Goal: Task Accomplishment & Management: Complete application form

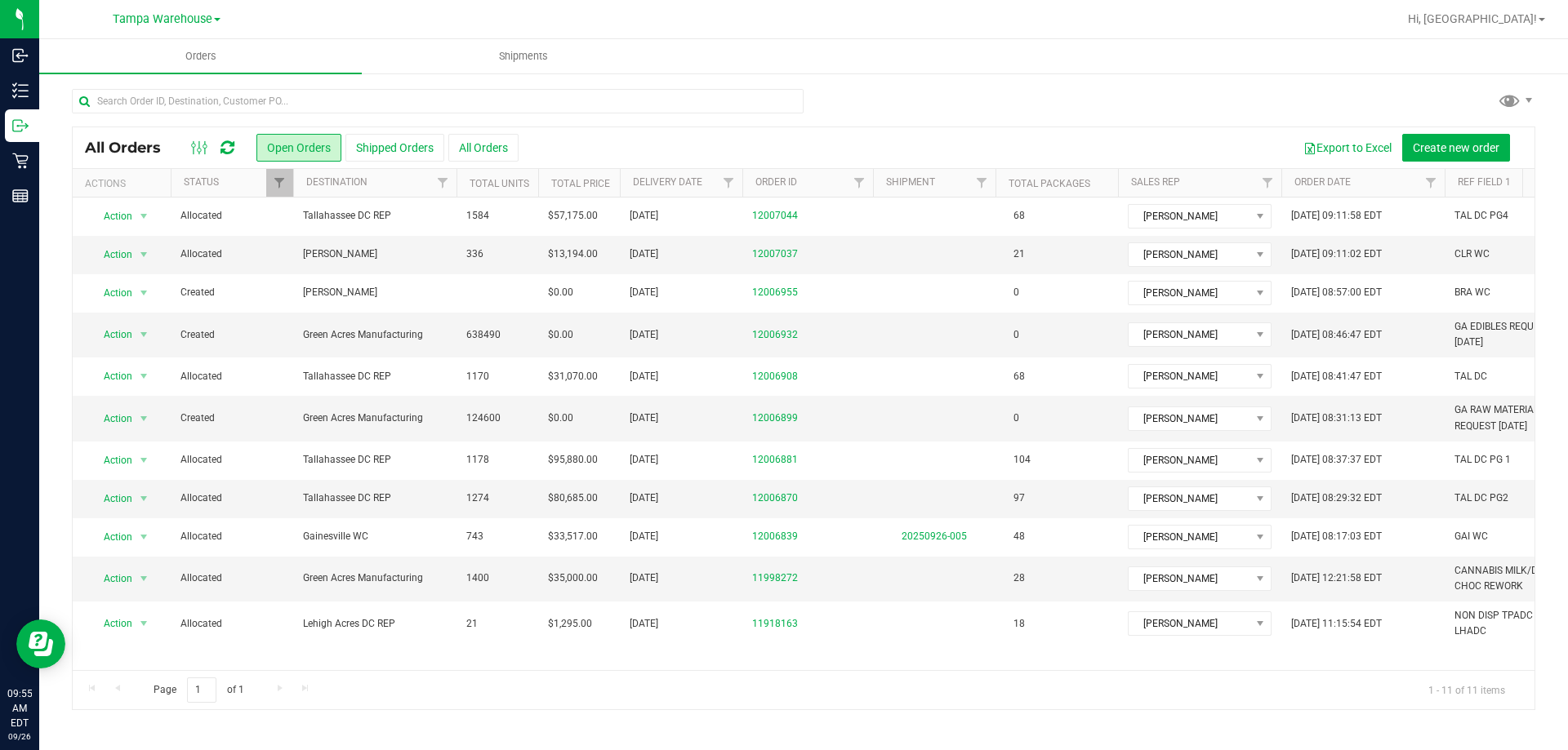
click at [227, 151] on icon at bounding box center [227, 147] width 14 height 17
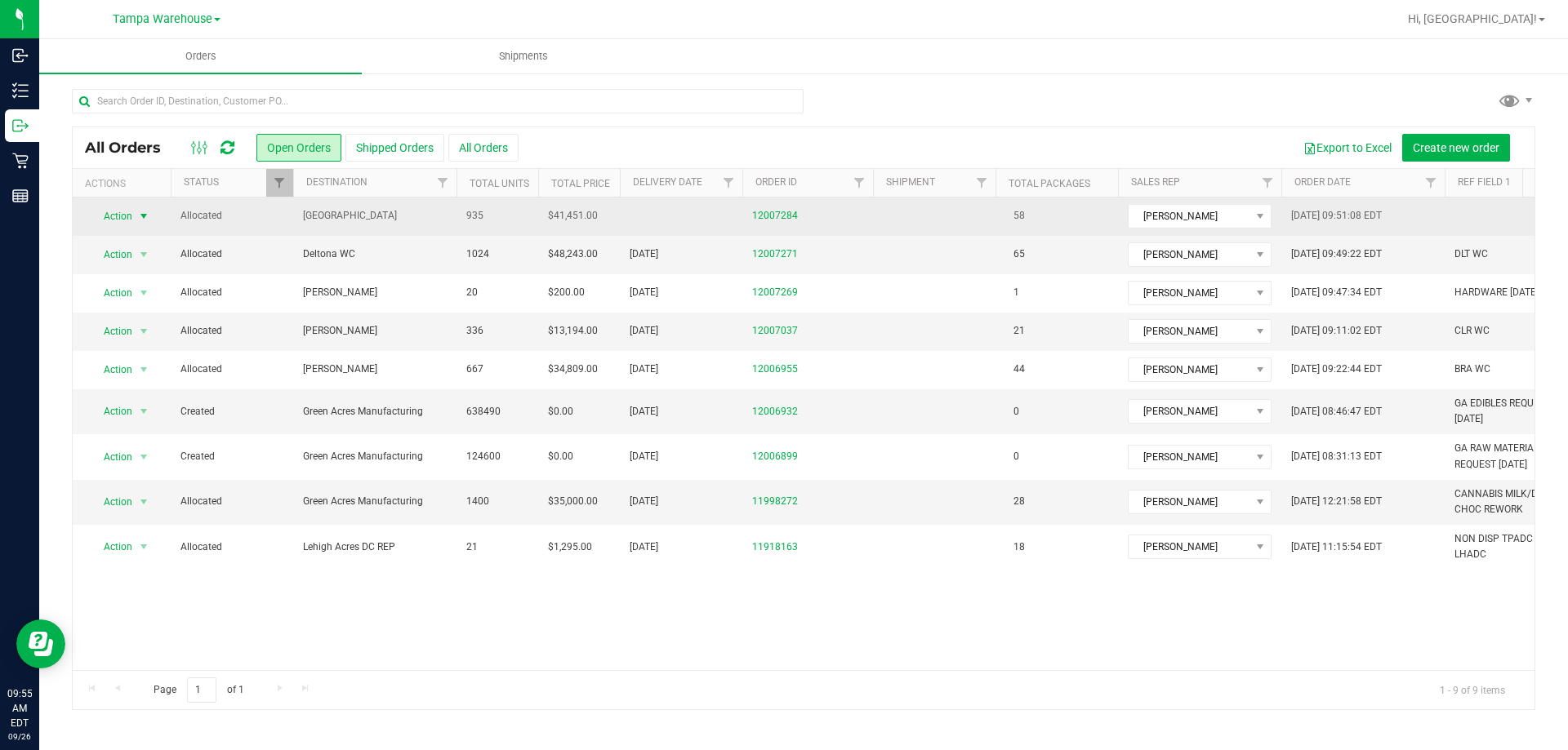
click at [139, 218] on span "select" at bounding box center [143, 215] width 13 height 13
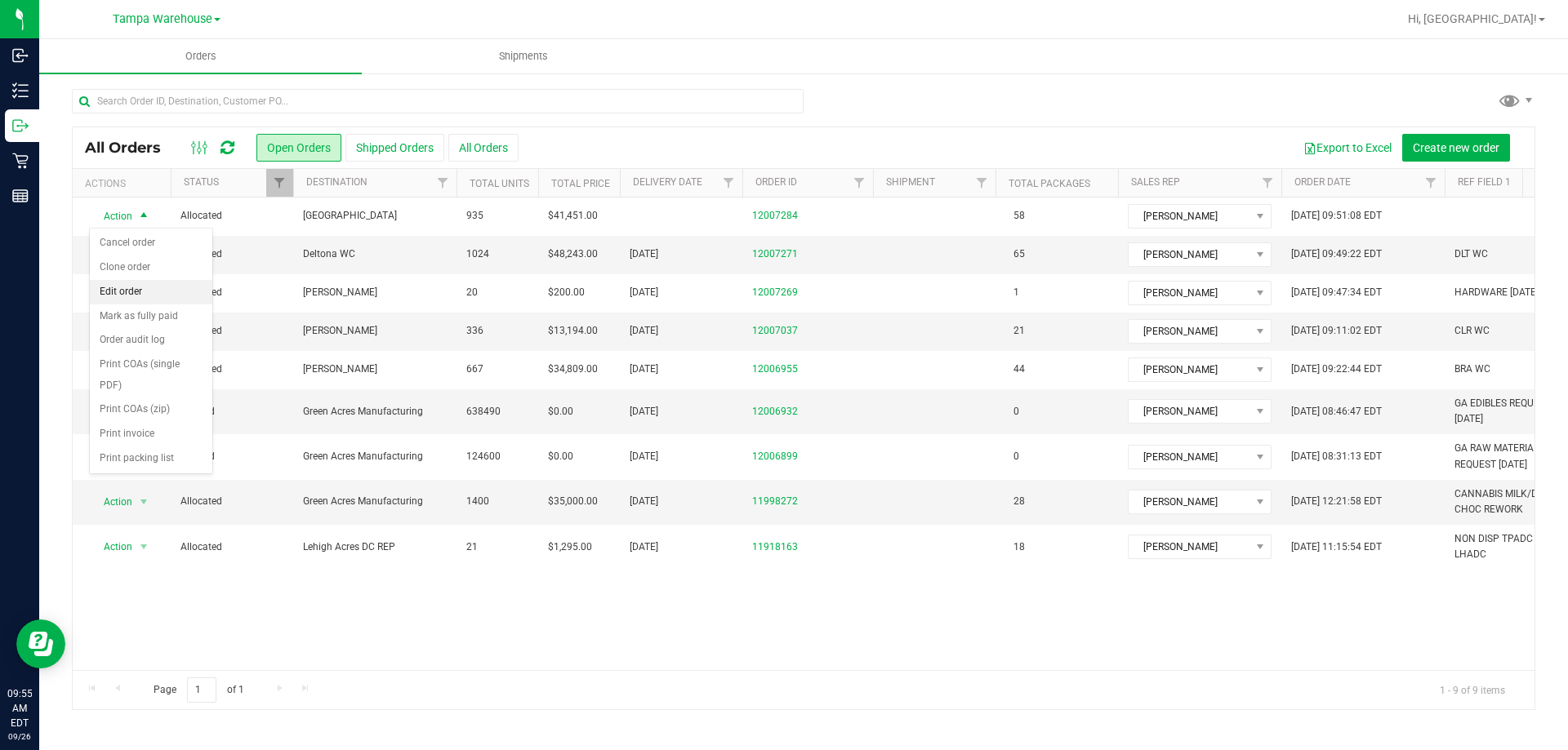
click at [157, 285] on li "Edit order" at bounding box center [151, 291] width 123 height 24
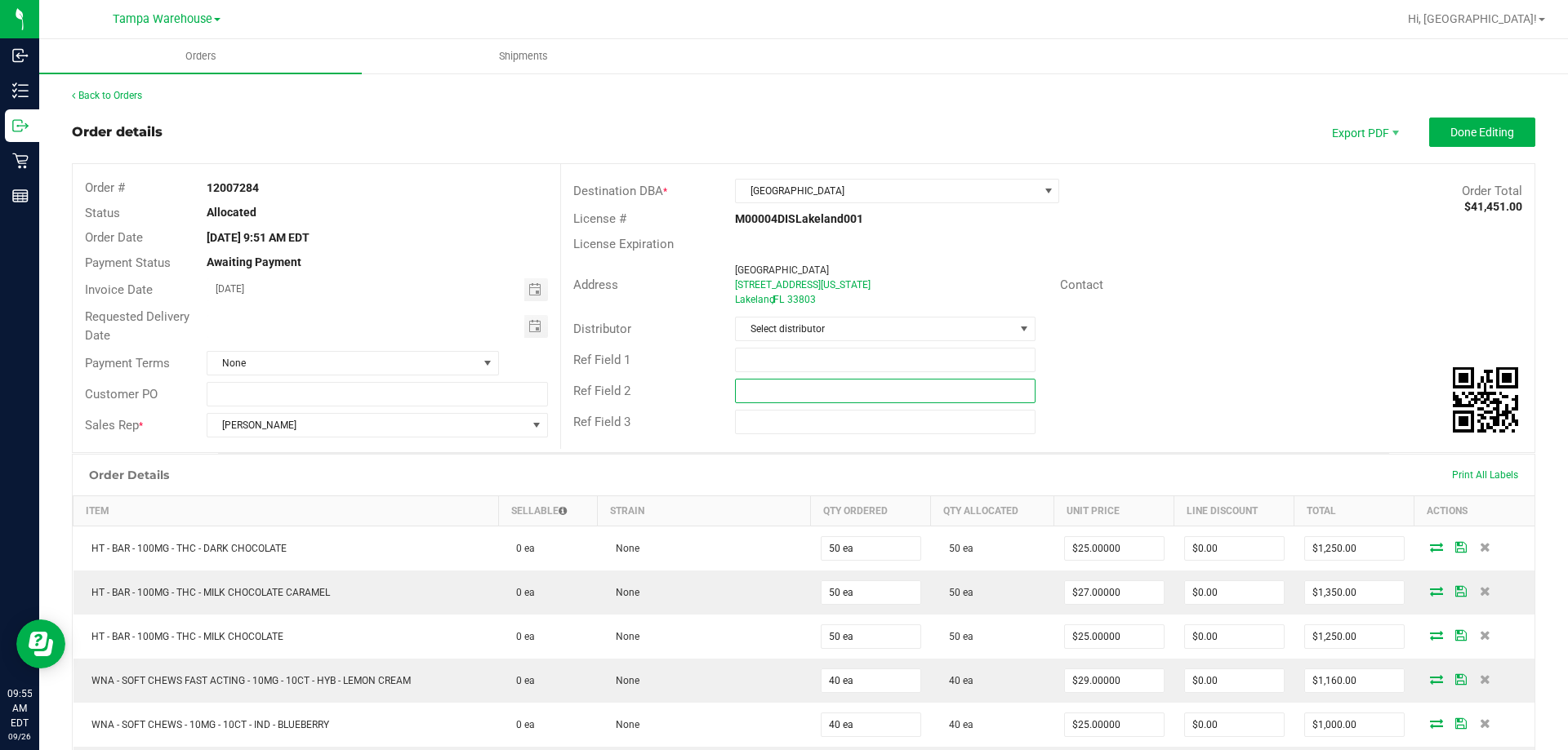
click at [856, 401] on input "text" at bounding box center [885, 391] width 300 height 24
paste input "cannabis"
type input "cannabis"
click at [815, 365] on input "text" at bounding box center [885, 359] width 300 height 24
type input "LKL WC"
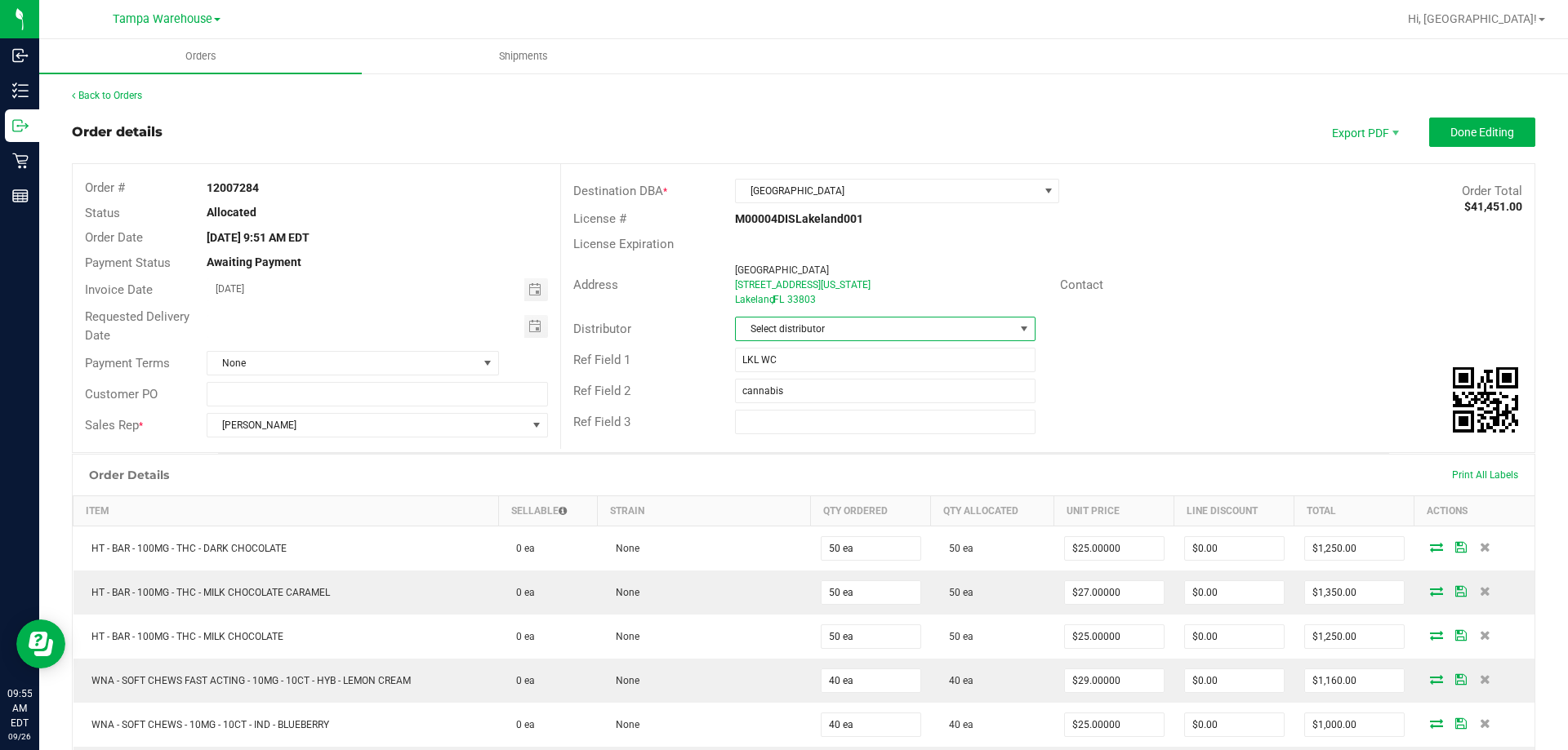
click at [823, 333] on span "Select distributor" at bounding box center [874, 328] width 278 height 22
type input "tam"
click at [800, 421] on li "Tampa Warehouse" at bounding box center [878, 427] width 295 height 27
drag, startPoint x: 525, startPoint y: 327, endPoint x: 489, endPoint y: 352, distance: 43.8
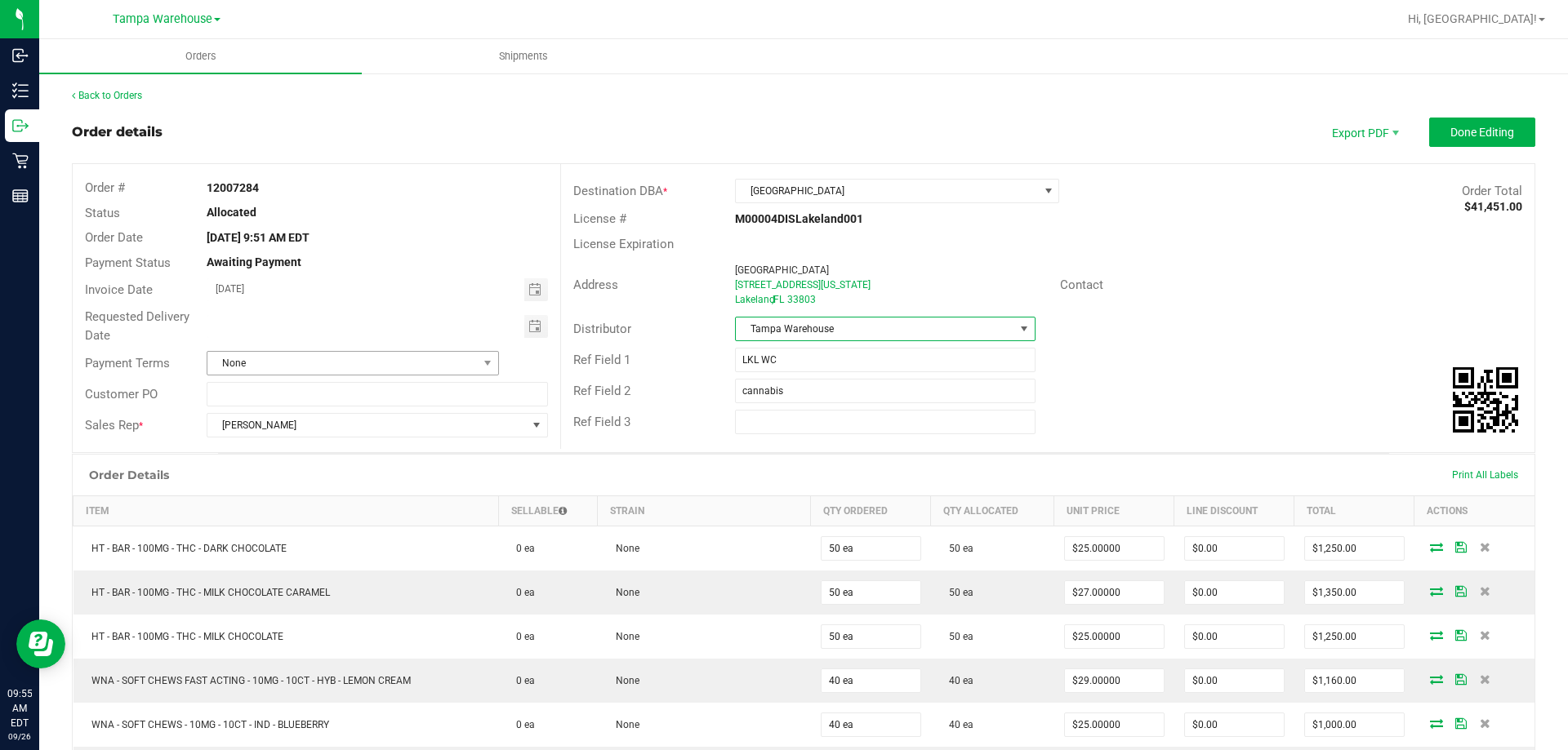
click at [528, 326] on span "Toggle calendar" at bounding box center [534, 326] width 13 height 13
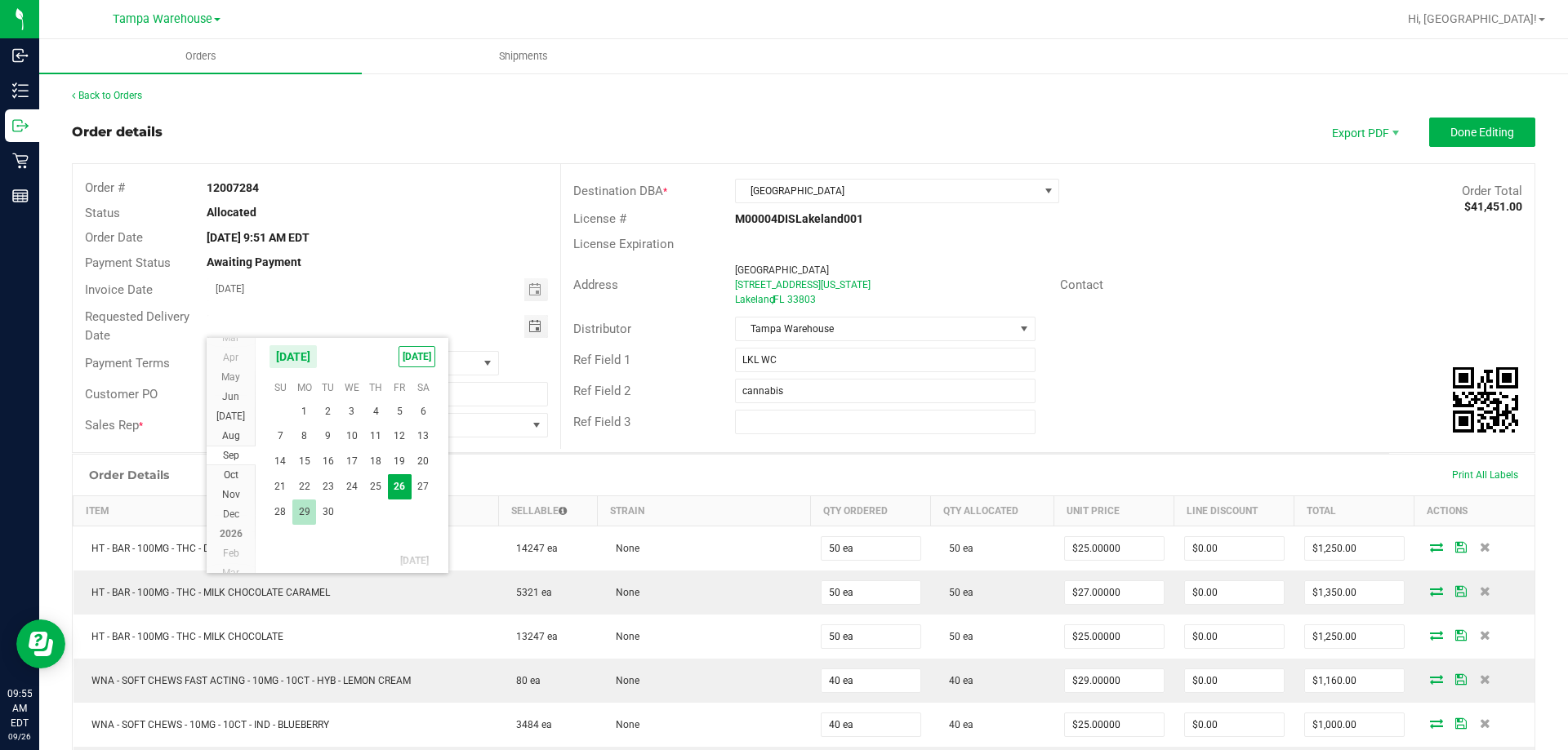
click at [302, 512] on span "29" at bounding box center [304, 512] width 23 height 25
type input "09/29/2025"
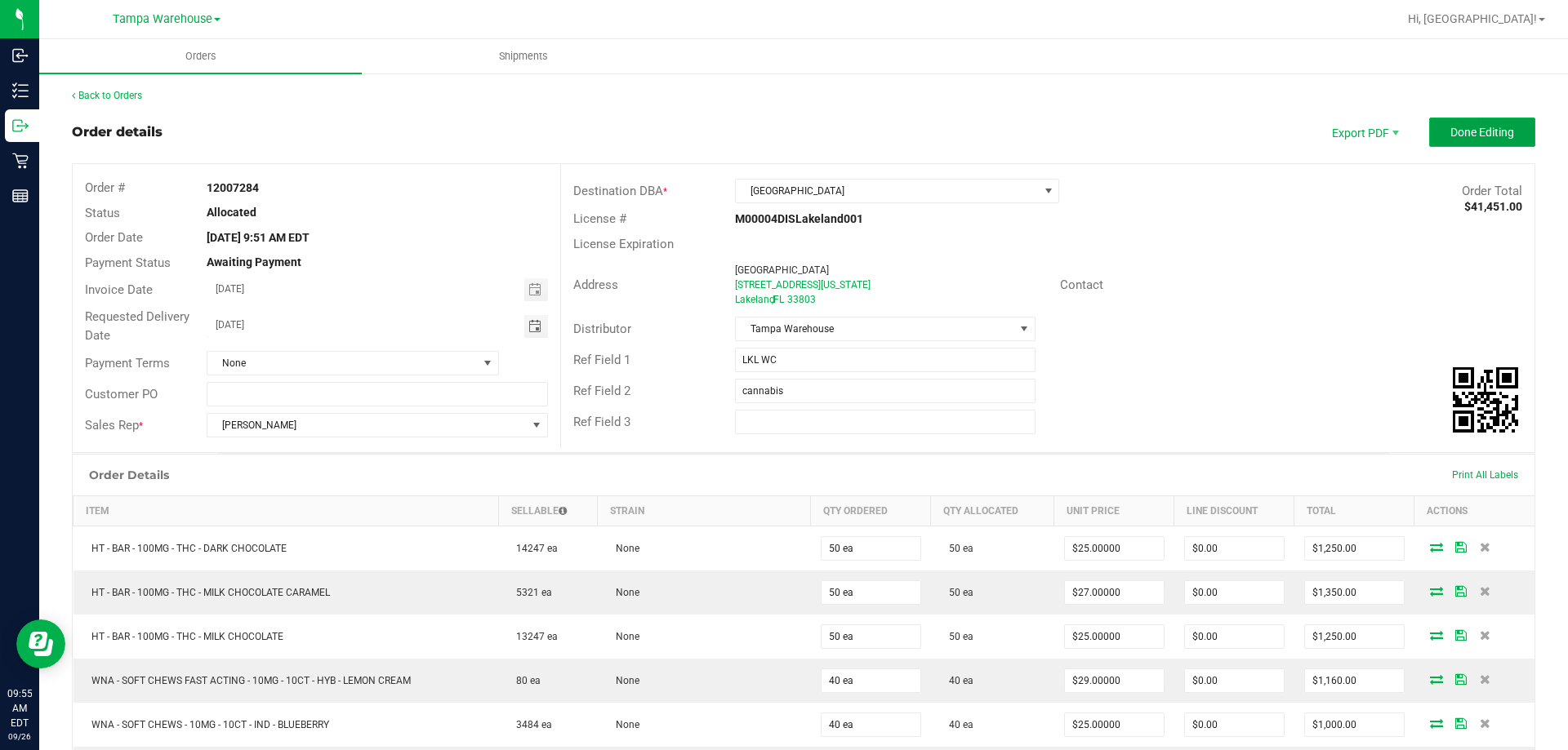
click at [1492, 122] on button "Done Editing" at bounding box center [1482, 132] width 106 height 29
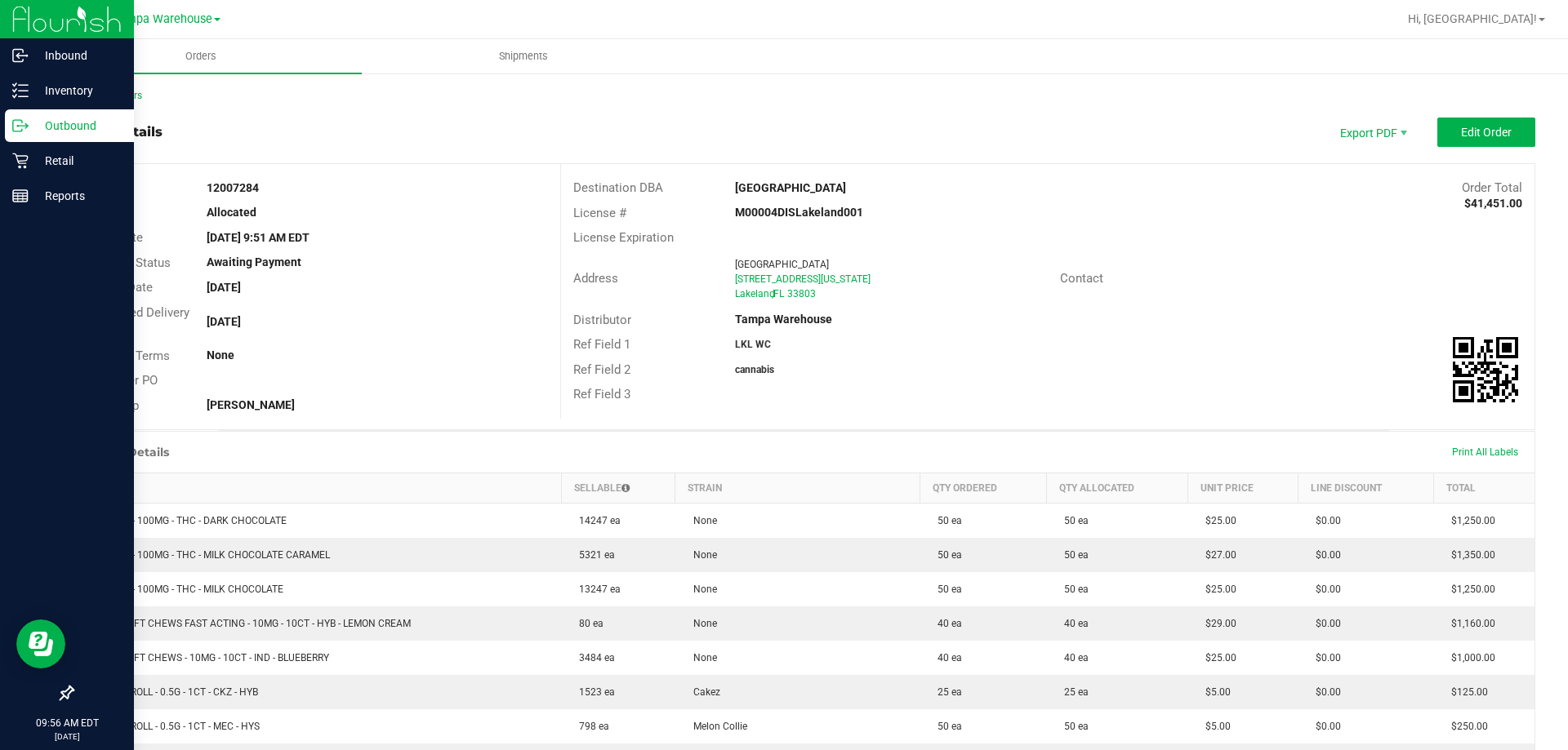
click at [25, 128] on icon at bounding box center [20, 126] width 17 height 17
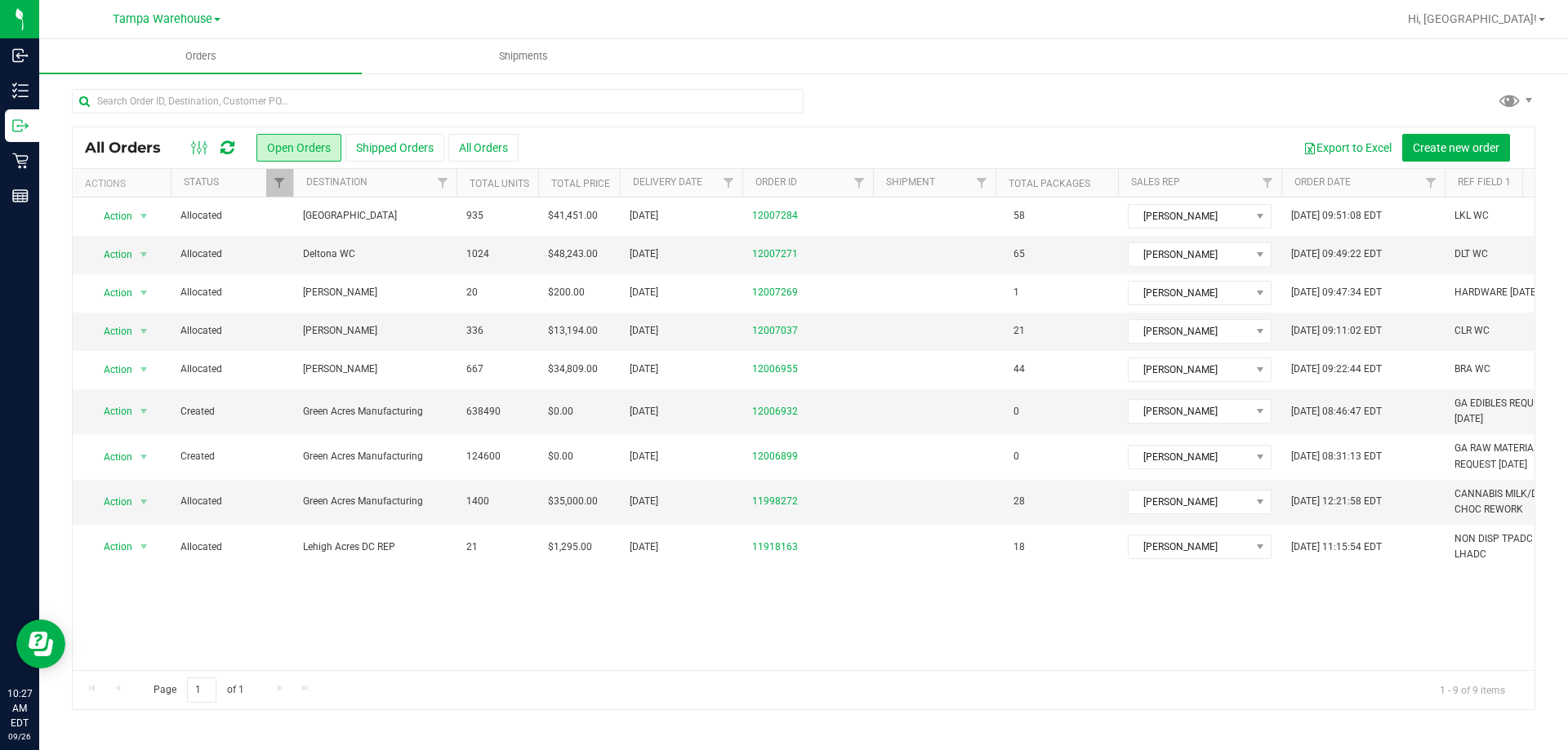
click at [227, 139] on icon at bounding box center [227, 147] width 14 height 17
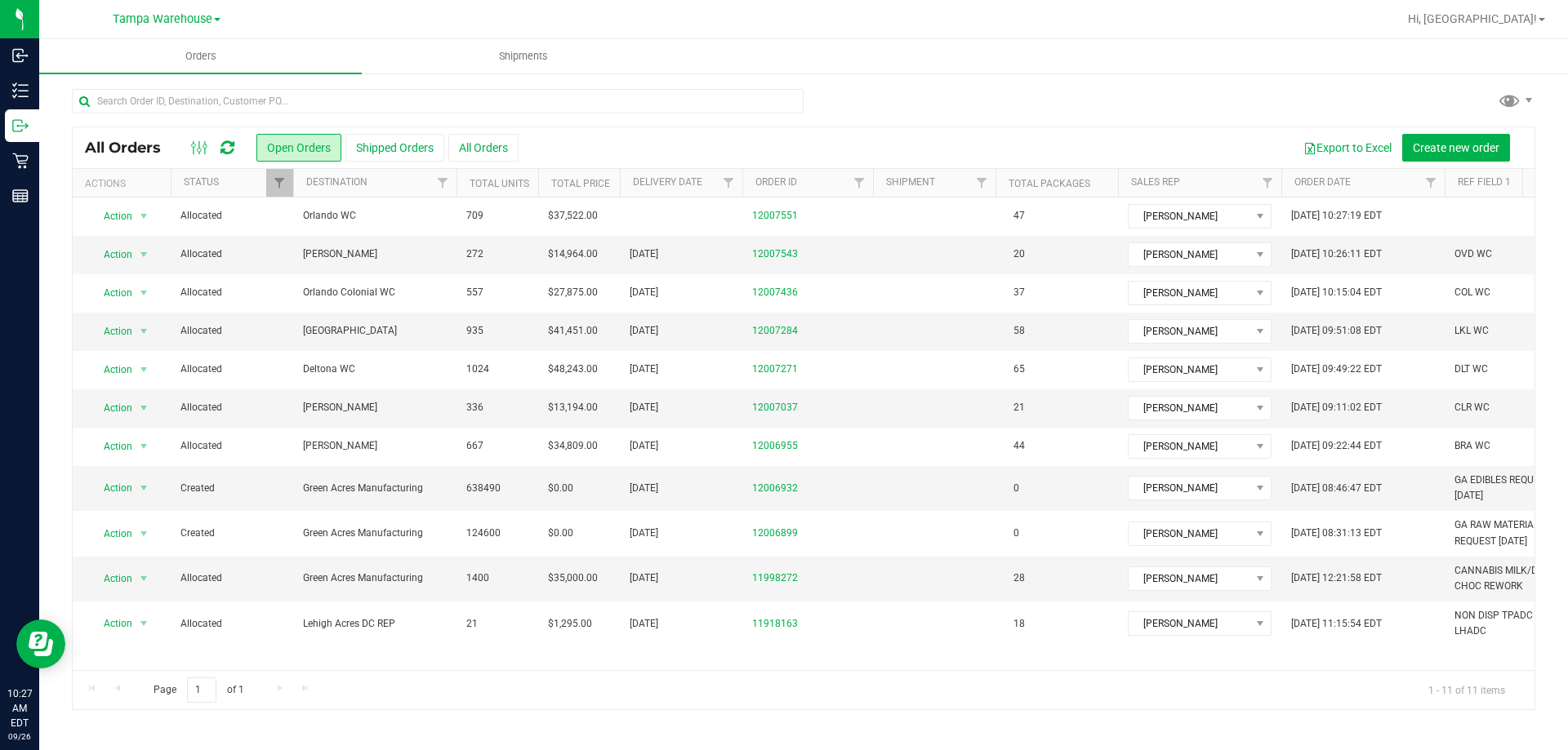
click at [230, 149] on icon at bounding box center [227, 147] width 14 height 17
click at [222, 146] on icon at bounding box center [227, 147] width 14 height 17
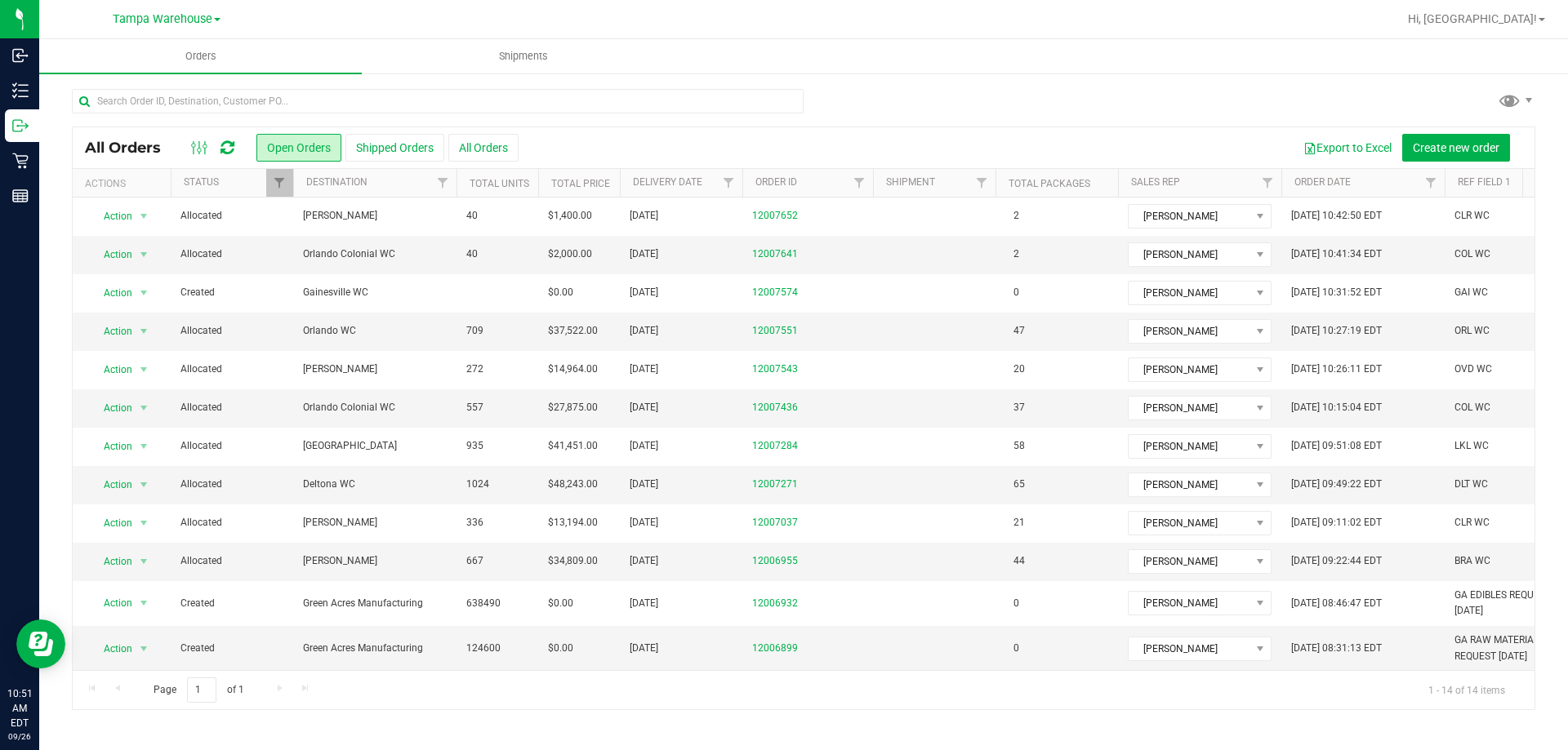
click at [230, 147] on icon at bounding box center [227, 147] width 14 height 17
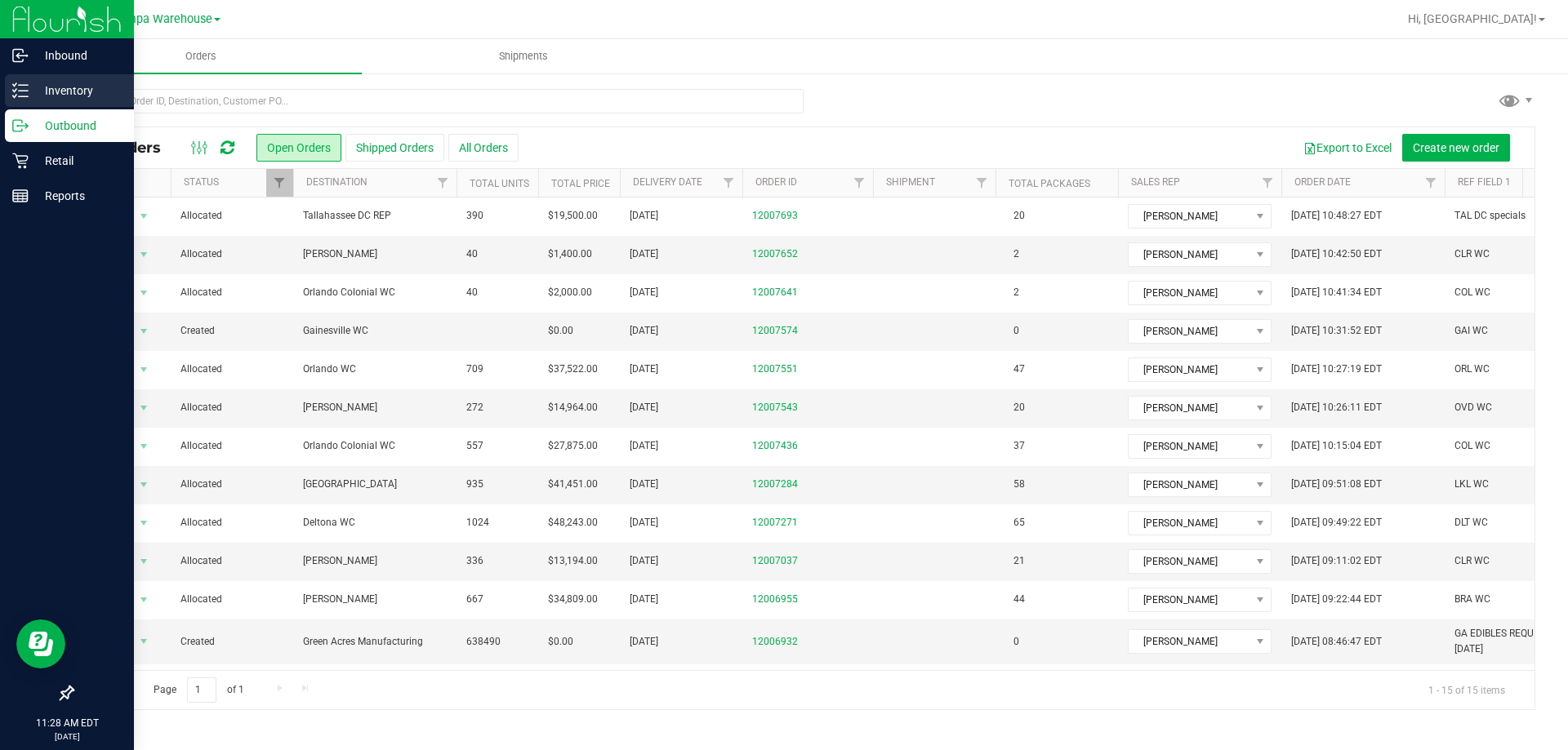
click at [33, 92] on p "Inventory" at bounding box center [77, 91] width 98 height 19
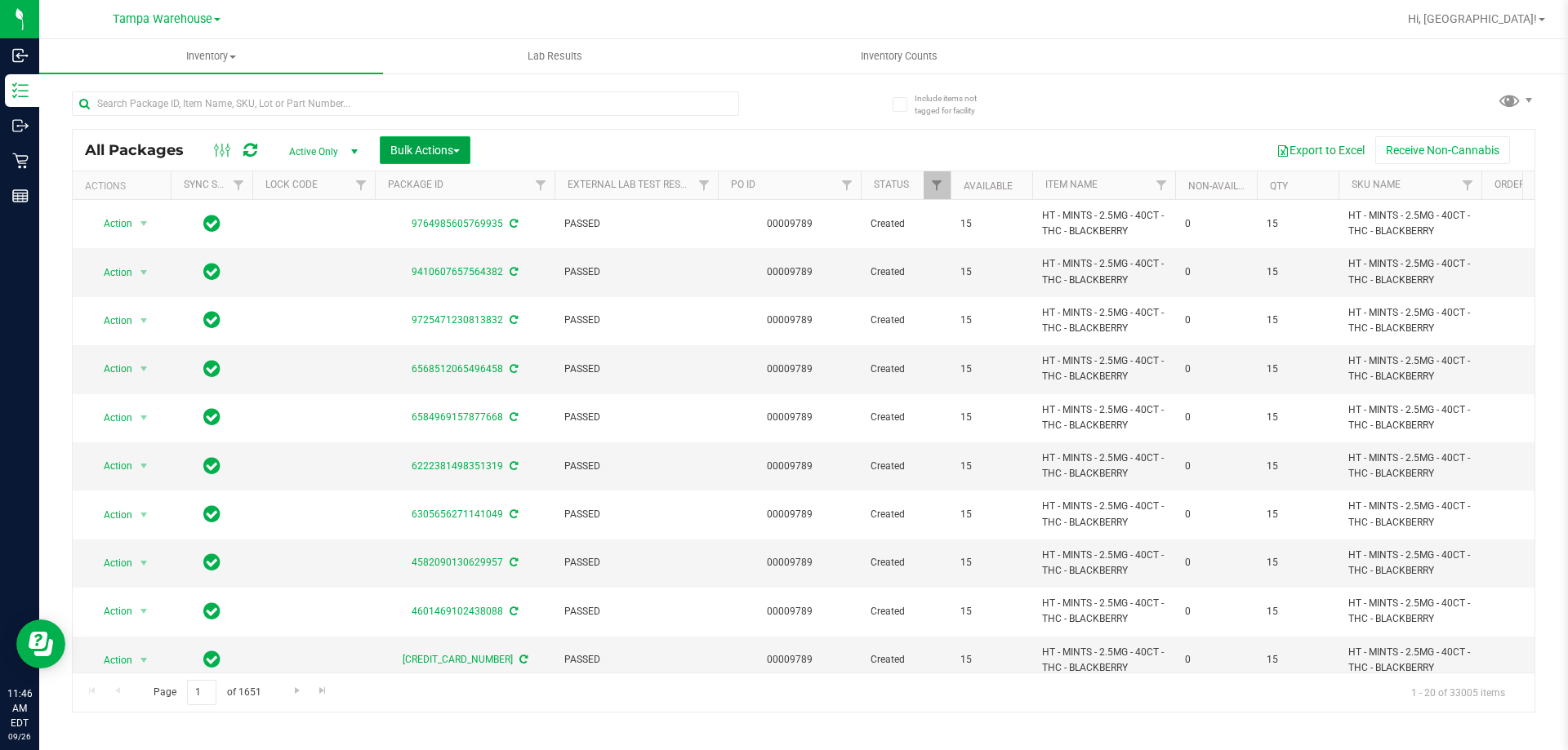
click at [447, 141] on button "Bulk Actions" at bounding box center [425, 150] width 91 height 27
click at [456, 194] on div "Add to outbound order" at bounding box center [456, 189] width 134 height 26
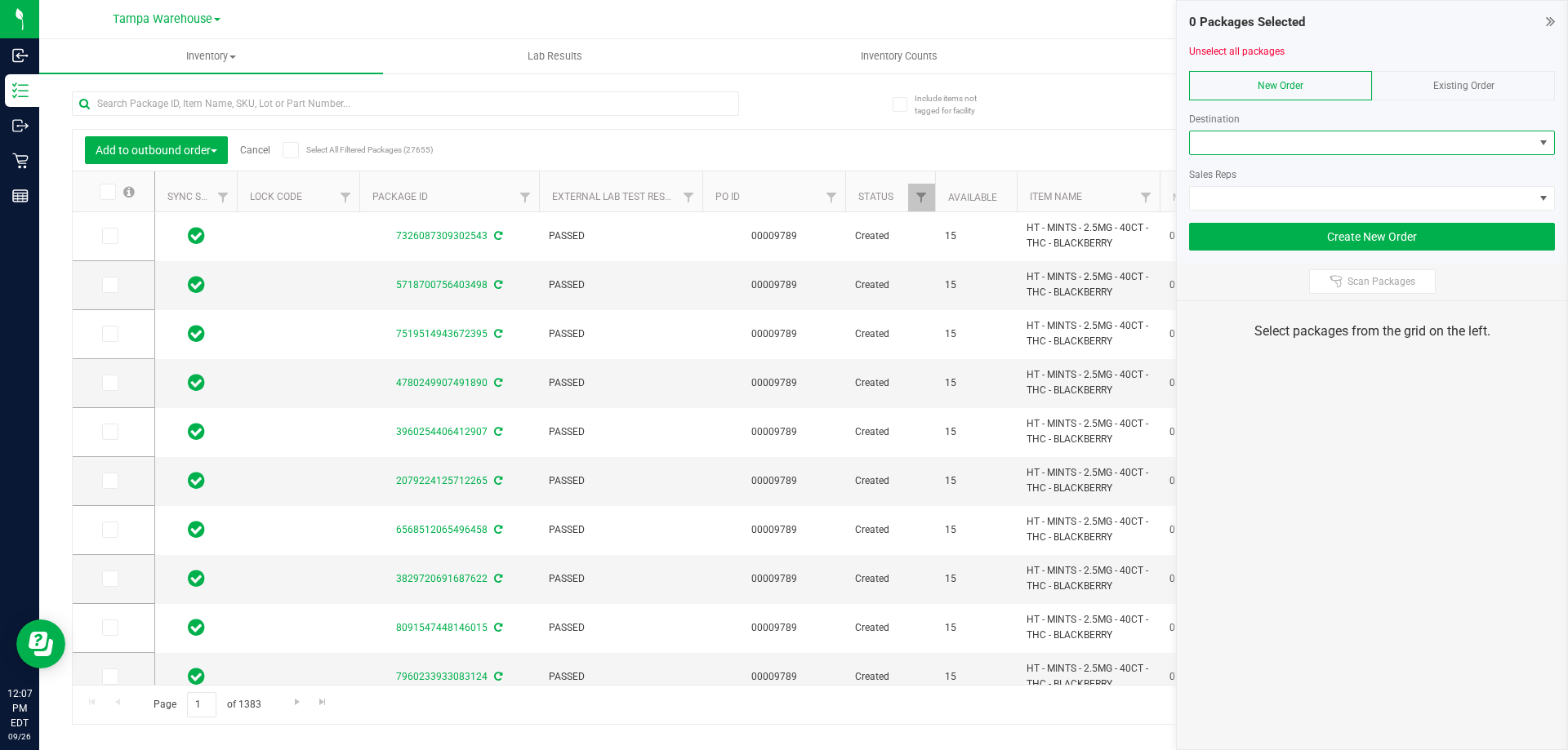
click at [1354, 138] on span at bounding box center [1361, 142] width 344 height 22
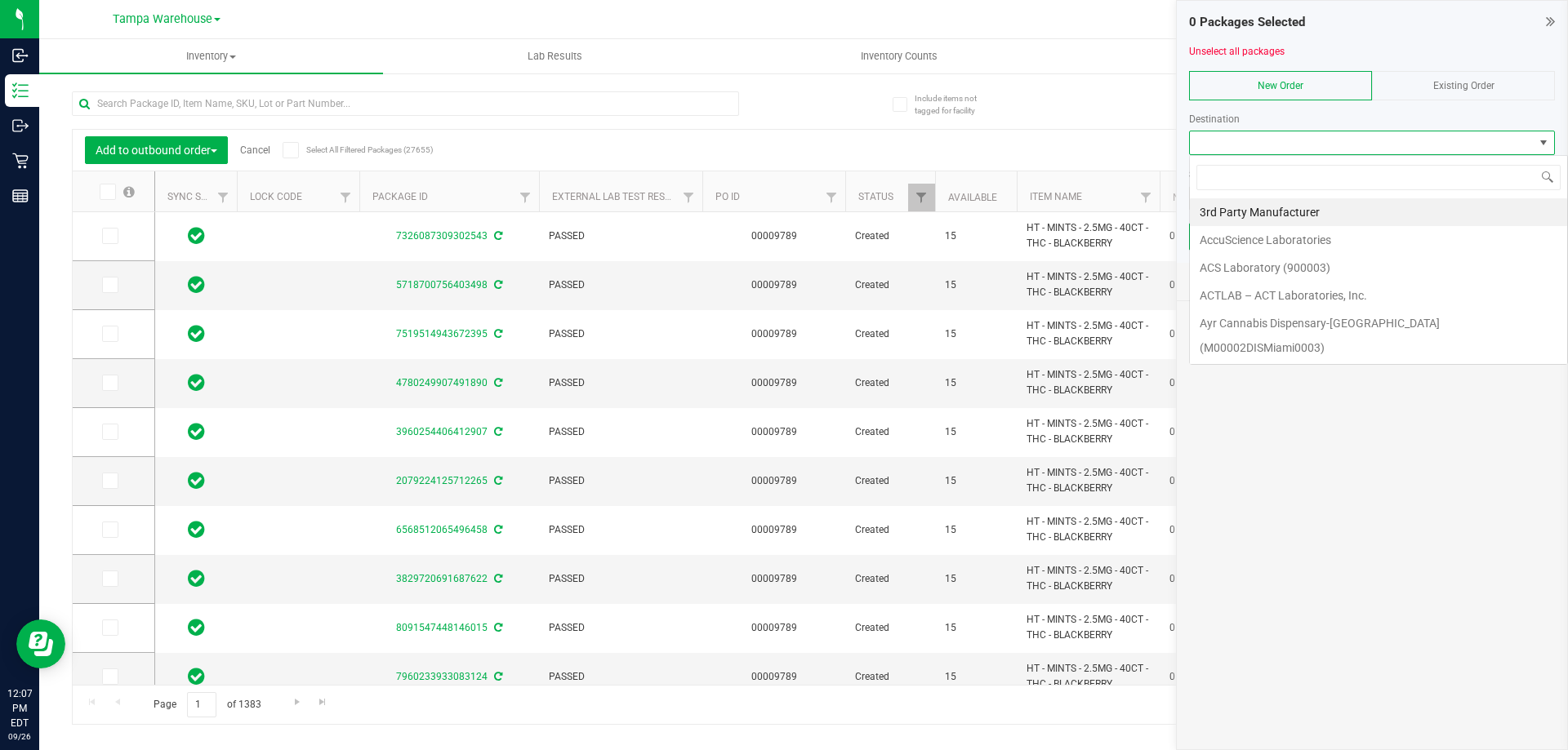
scroll to position [24, 365]
type input "st. pe"
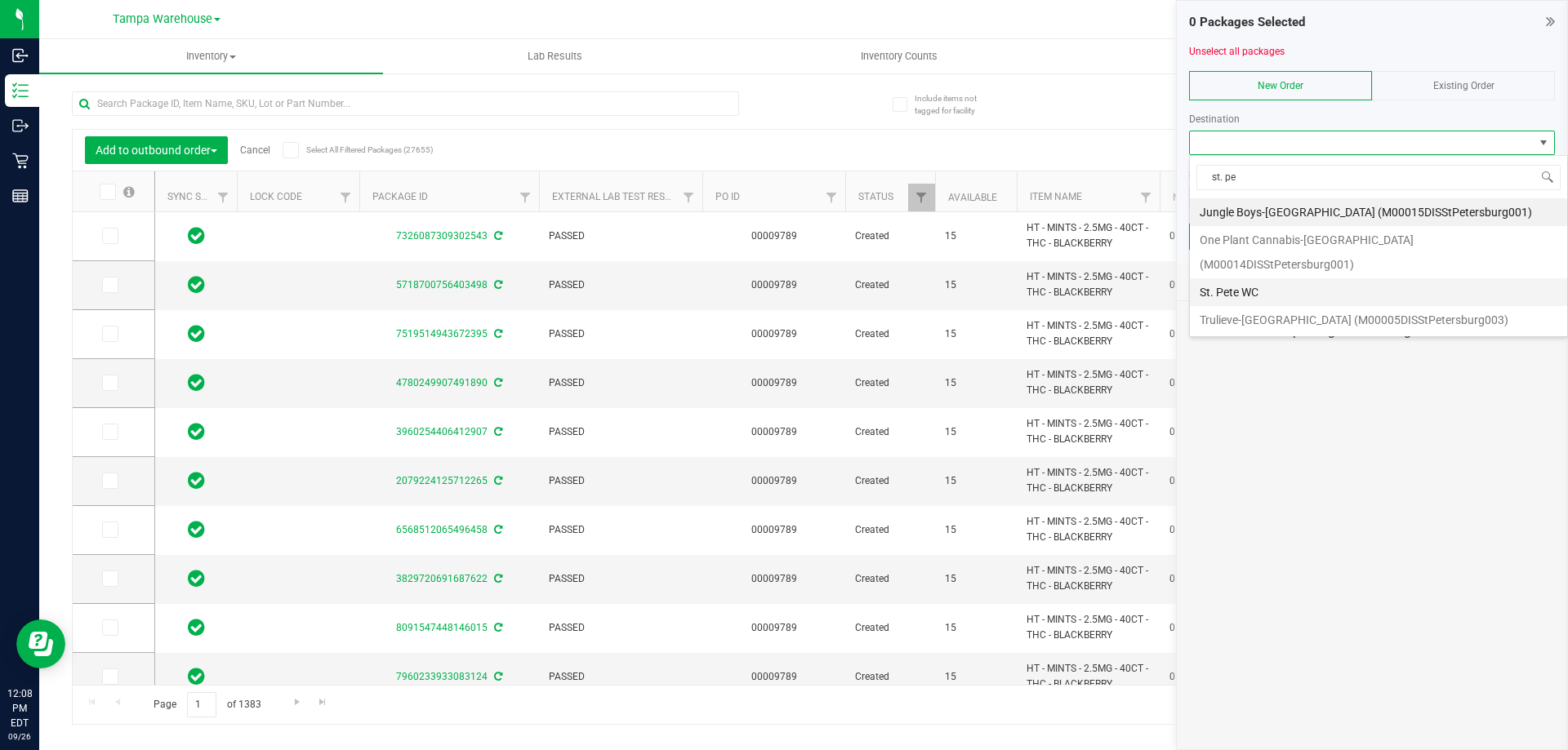
click at [1234, 279] on li "St. Pete WC" at bounding box center [1378, 292] width 377 height 27
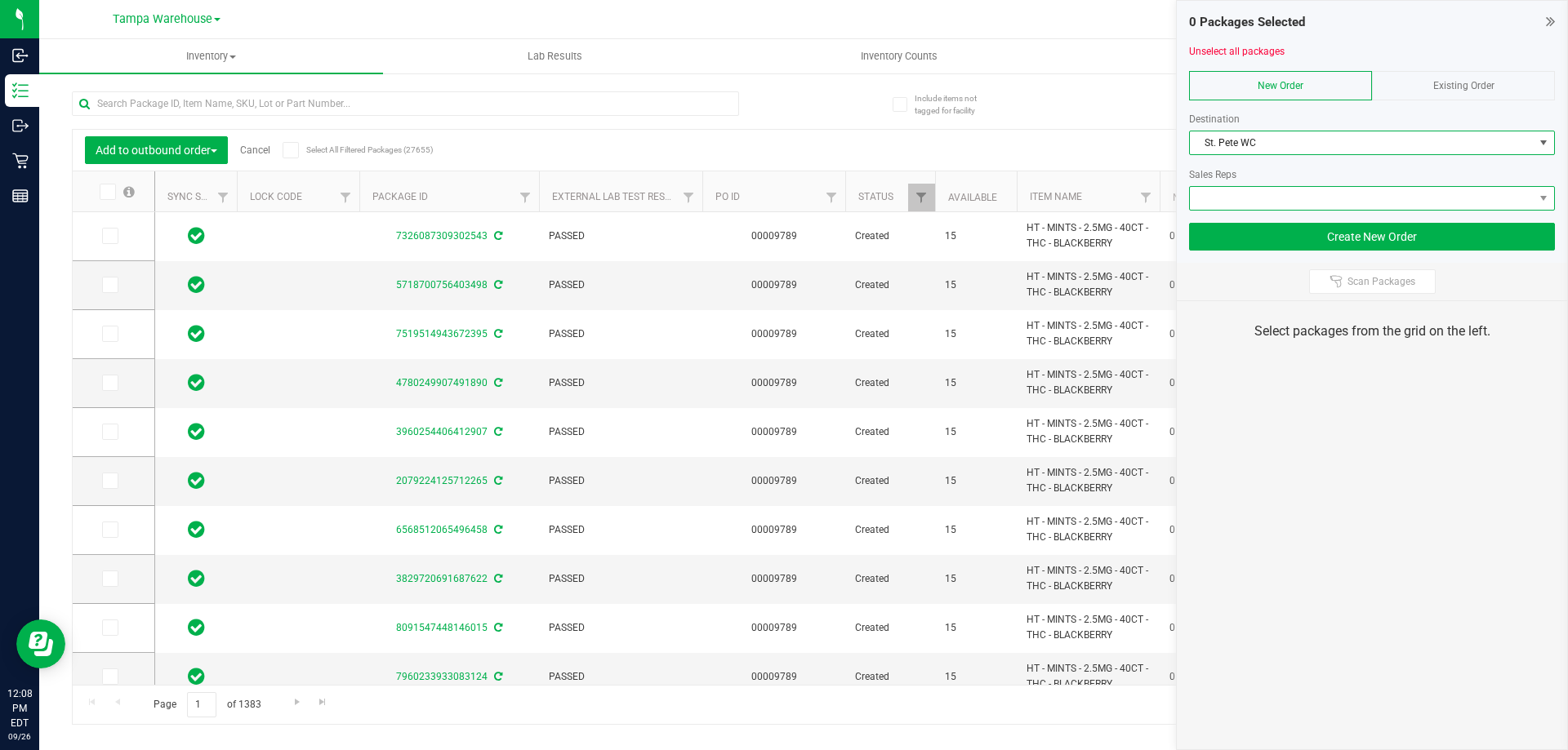
click at [1270, 191] on span at bounding box center [1361, 198] width 344 height 22
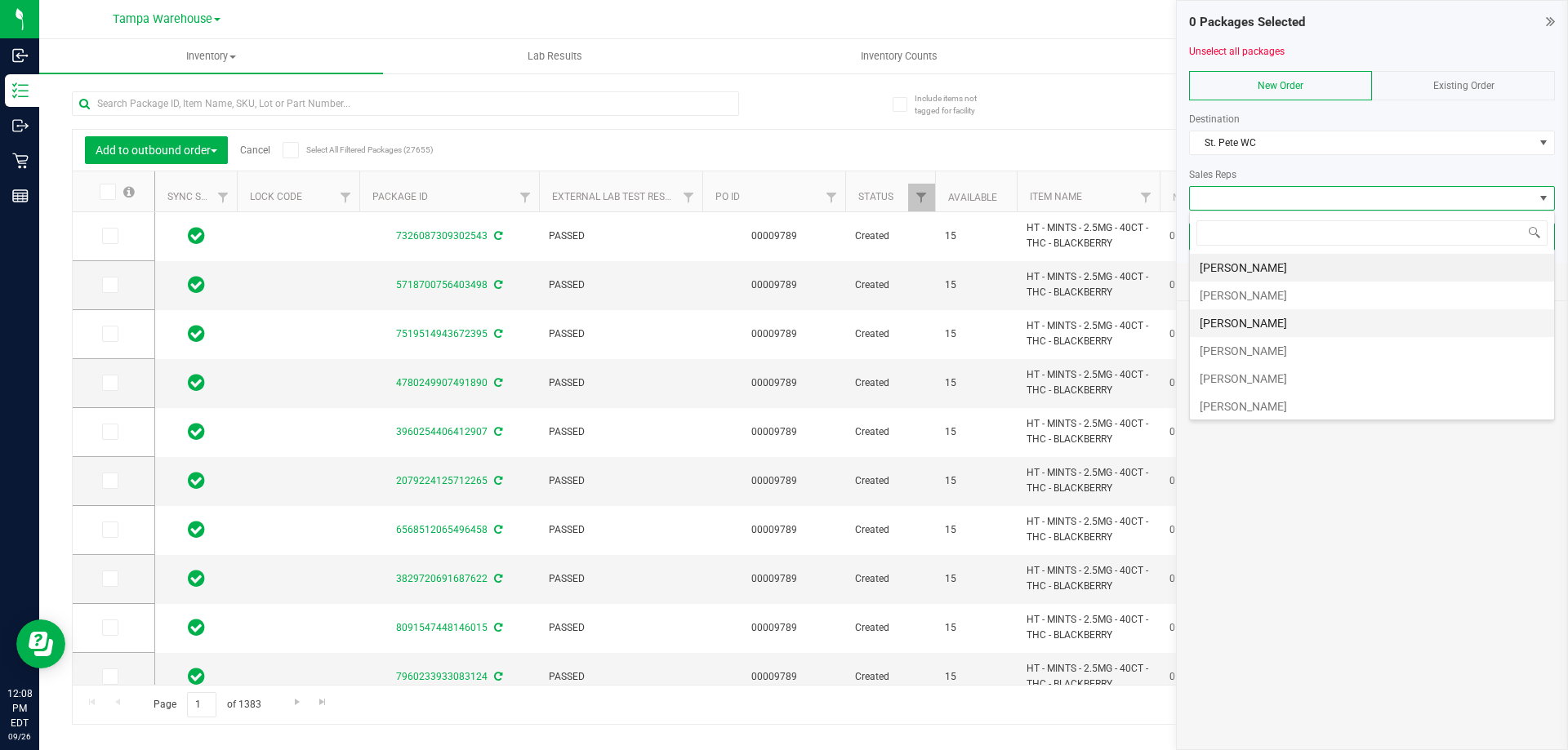
scroll to position [82, 0]
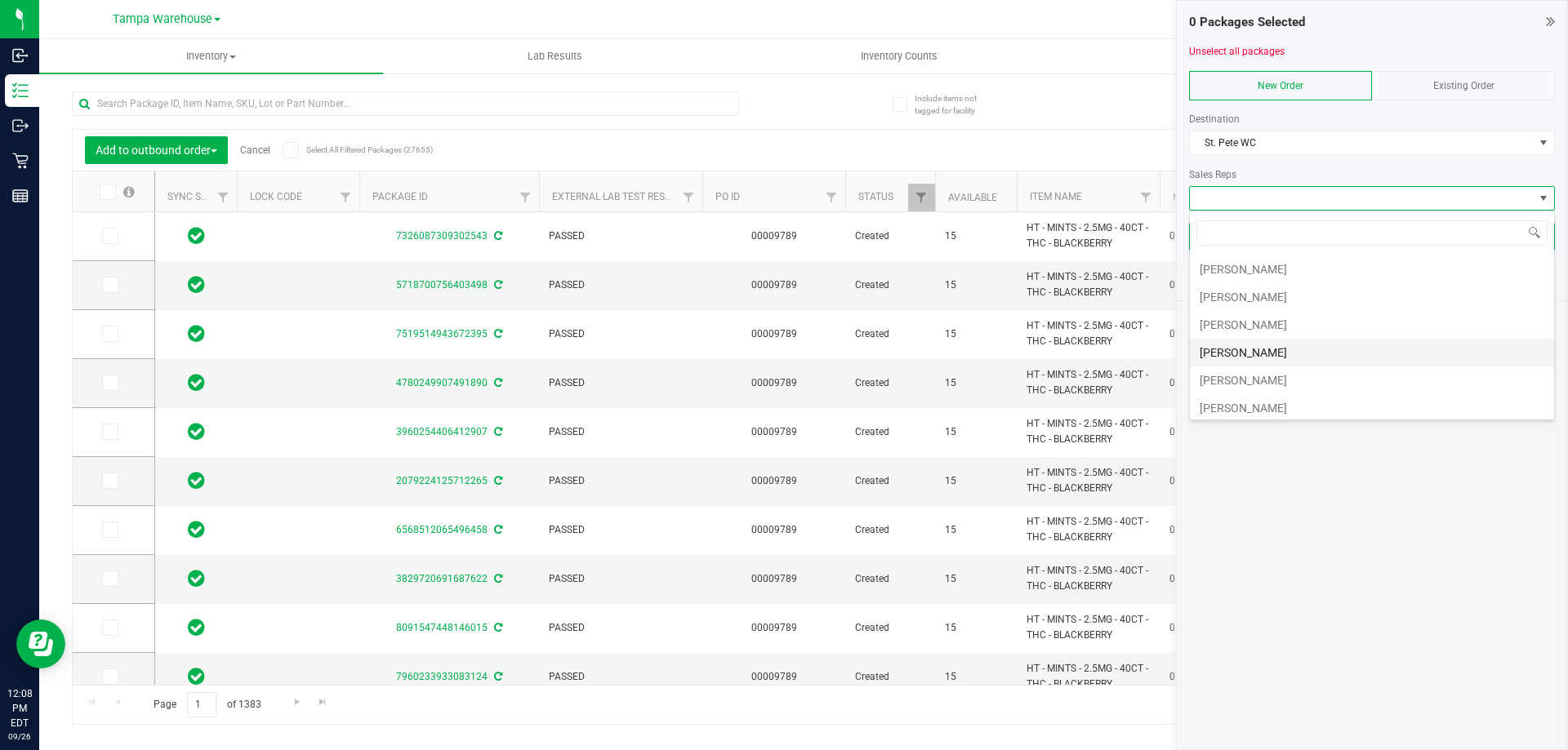
click at [1254, 352] on li "Sydney Maileoi" at bounding box center [1372, 353] width 364 height 27
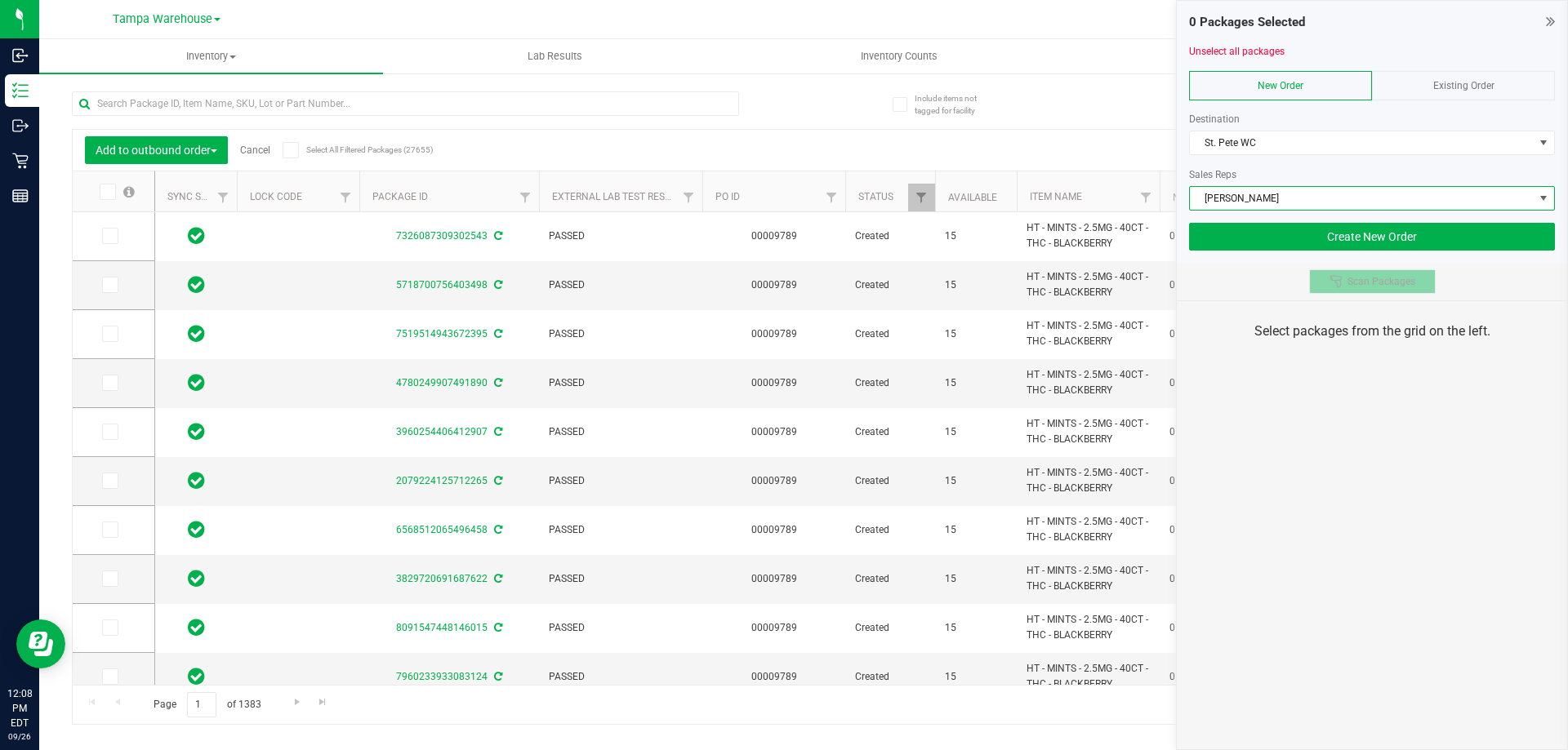
click at [1340, 279] on icon at bounding box center [1336, 281] width 13 height 13
click at [1335, 427] on div "0 Packages Selected Unselect all packages New Order Existing Order Destination …" at bounding box center [1372, 375] width 392 height 750
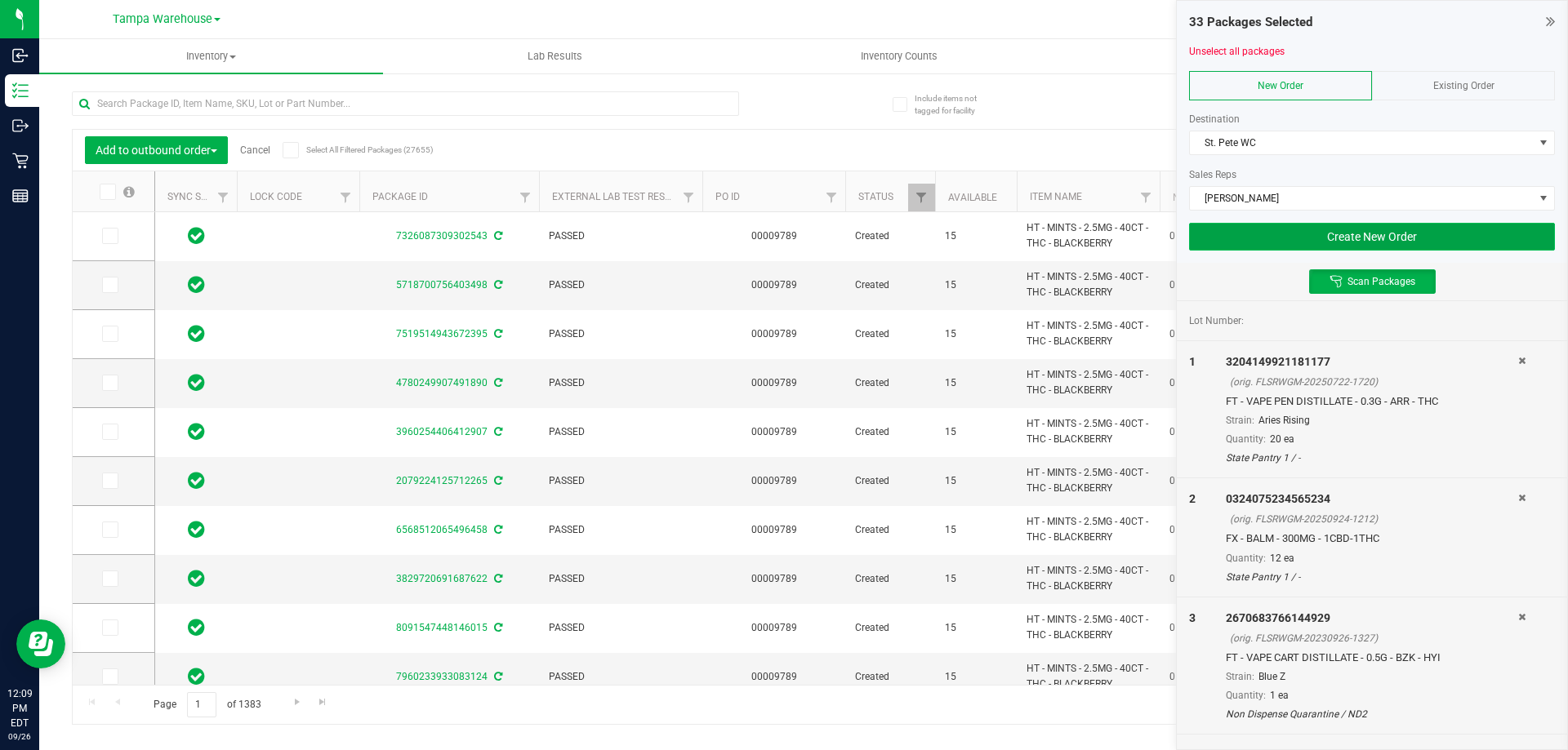
click at [1278, 237] on button "Create New Order" at bounding box center [1371, 237] width 365 height 27
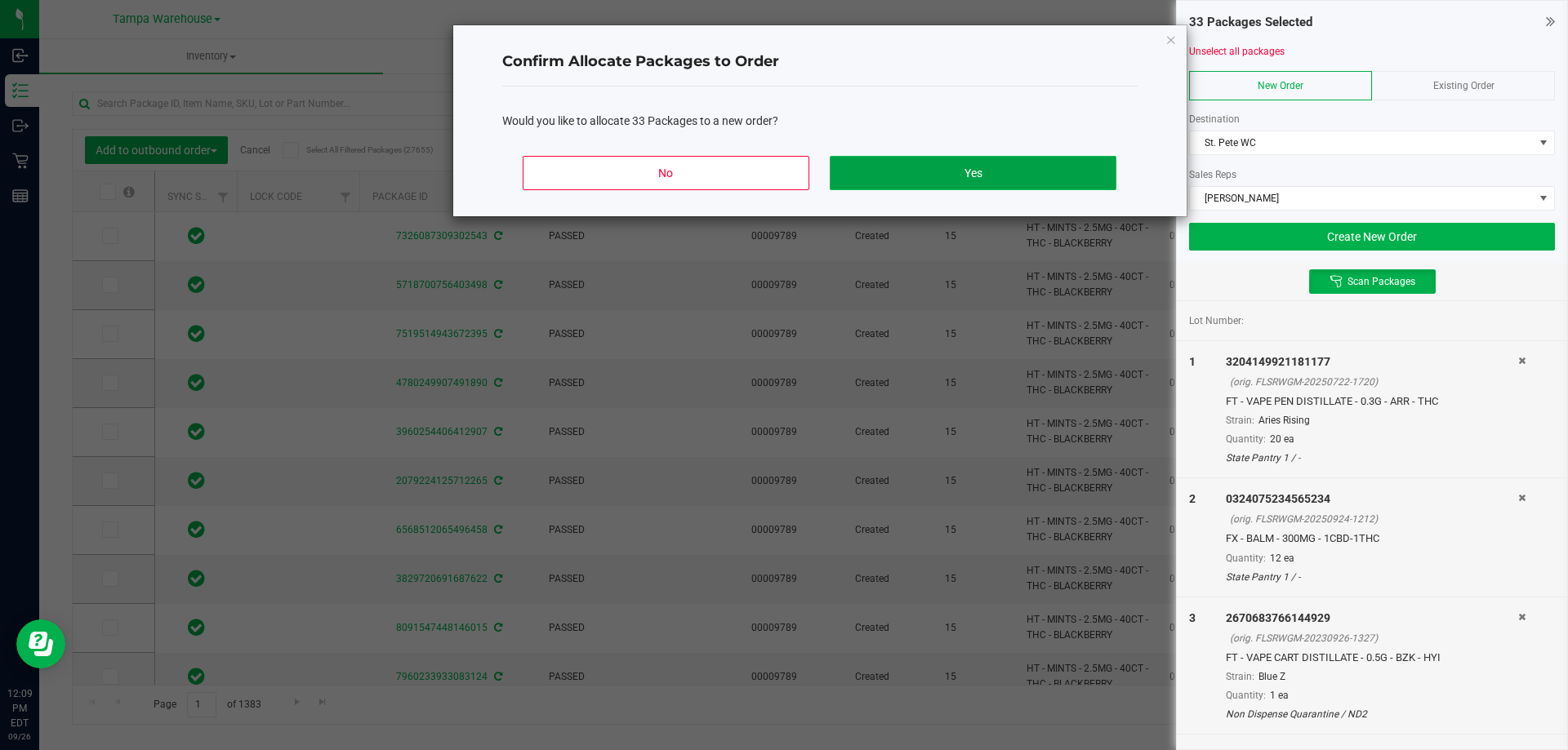
click at [979, 173] on button "Yes" at bounding box center [973, 172] width 286 height 34
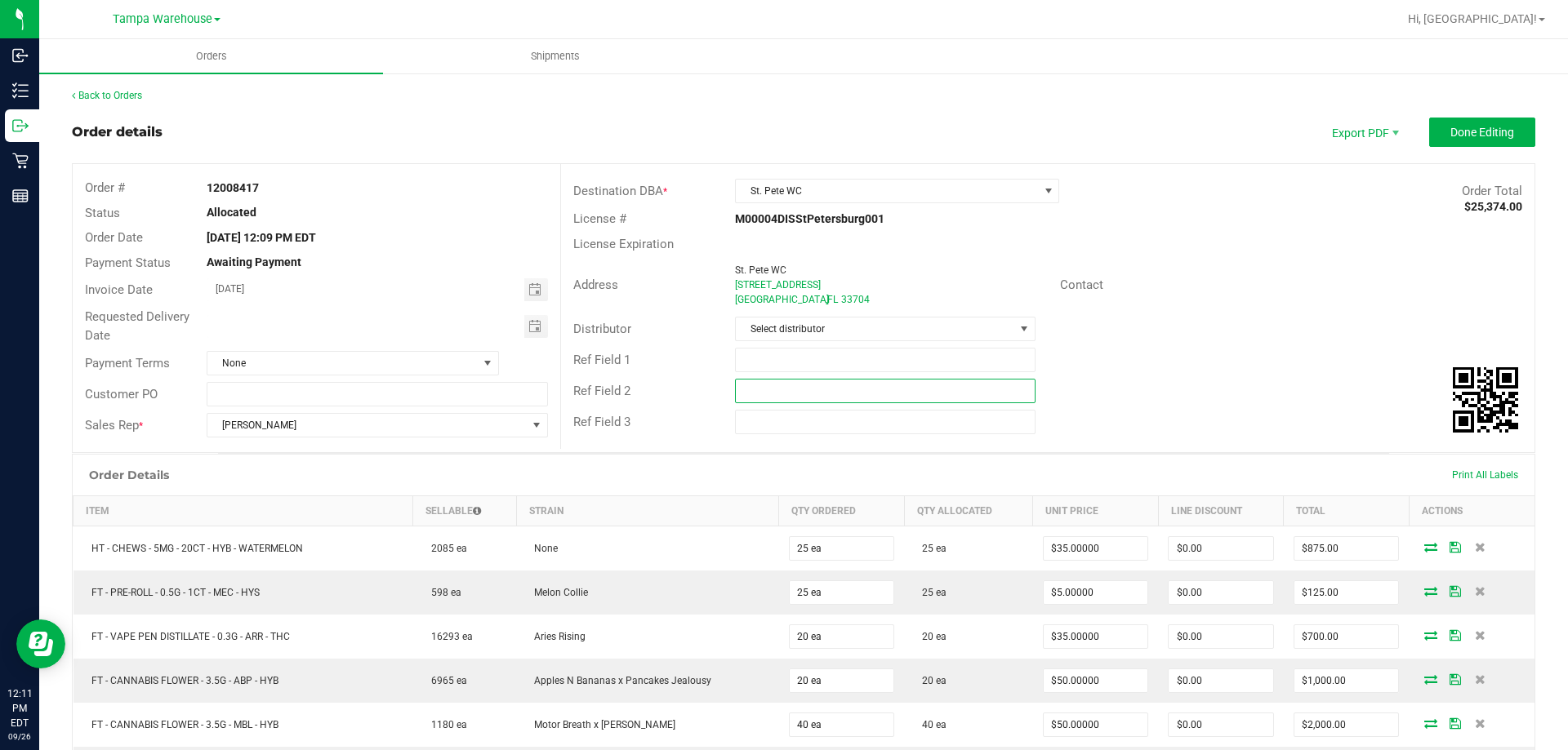
click at [987, 387] on input "text" at bounding box center [885, 391] width 300 height 24
paste input "cannabis"
type input "cannabis"
click at [926, 365] on input "text" at bounding box center [885, 359] width 300 height 24
type input "STP WC"
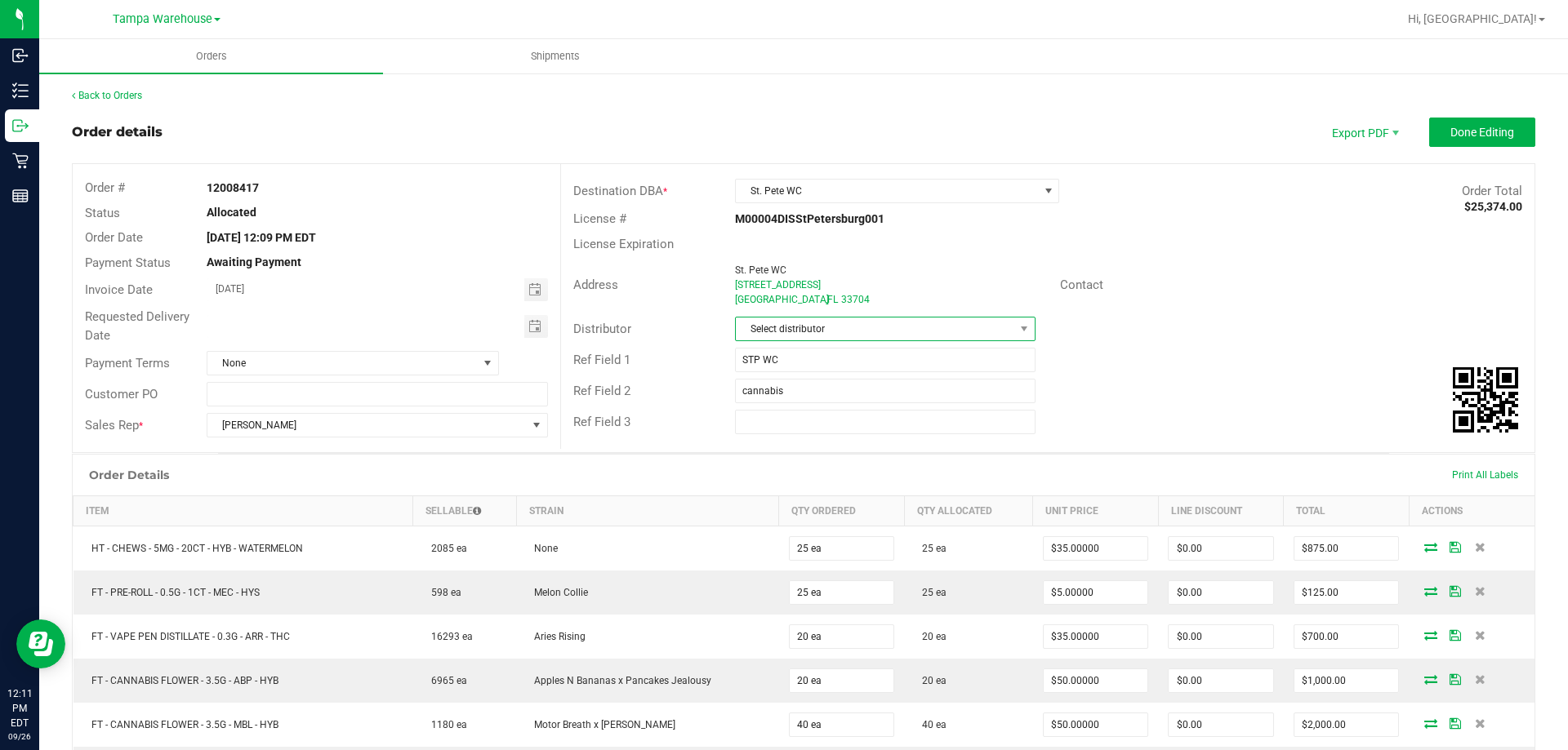
click at [939, 322] on span "Select distributor" at bounding box center [874, 328] width 278 height 22
type input "tam"
click at [790, 420] on li "Tampa Warehouse" at bounding box center [878, 427] width 295 height 27
click at [530, 324] on span "Toggle calendar" at bounding box center [534, 326] width 13 height 13
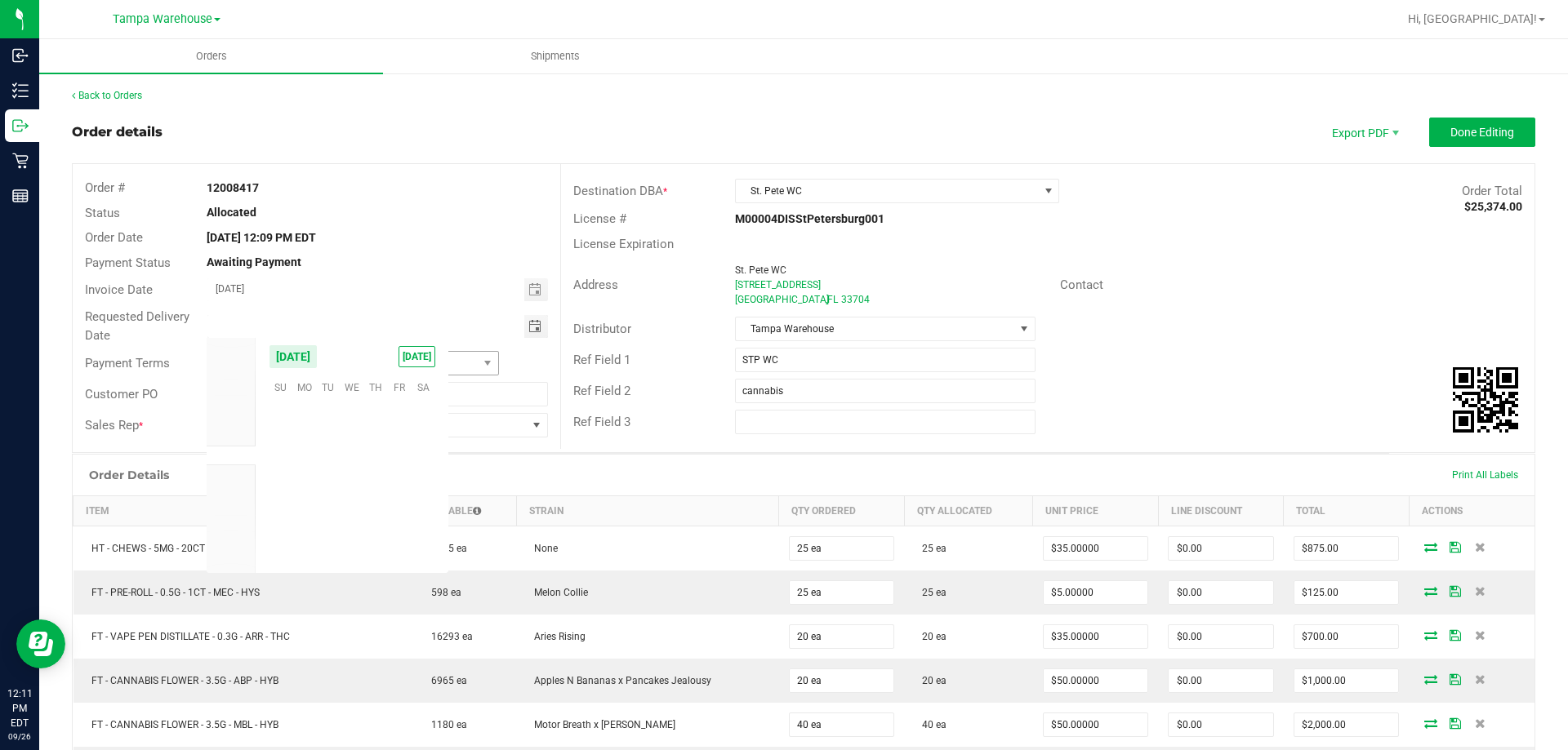
scroll to position [264768, 0]
click at [300, 516] on span "29" at bounding box center [304, 512] width 23 height 25
type input "09/29/2025"
click at [1461, 138] on span "Done Editing" at bounding box center [1482, 131] width 63 height 13
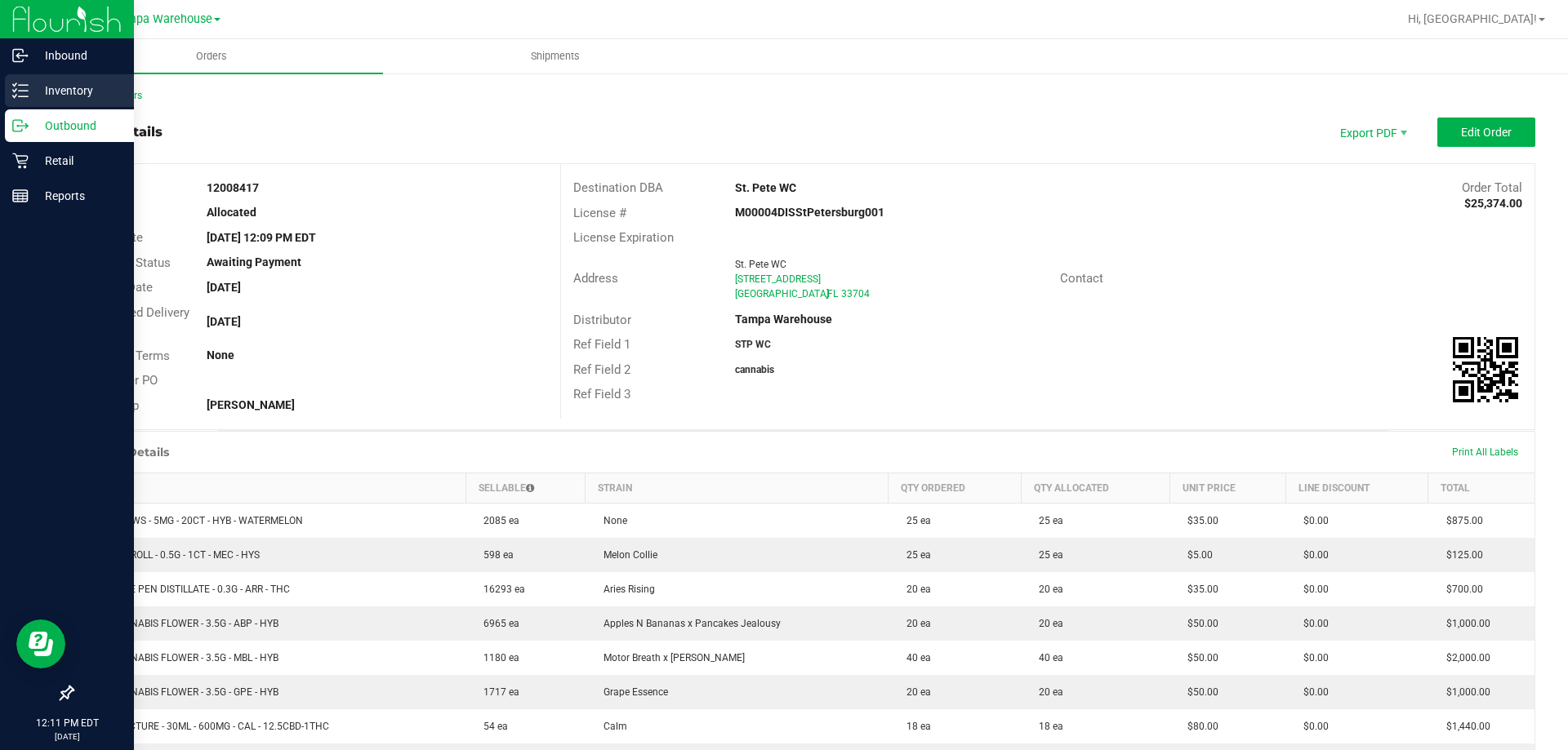
click at [36, 93] on p "Inventory" at bounding box center [77, 91] width 98 height 19
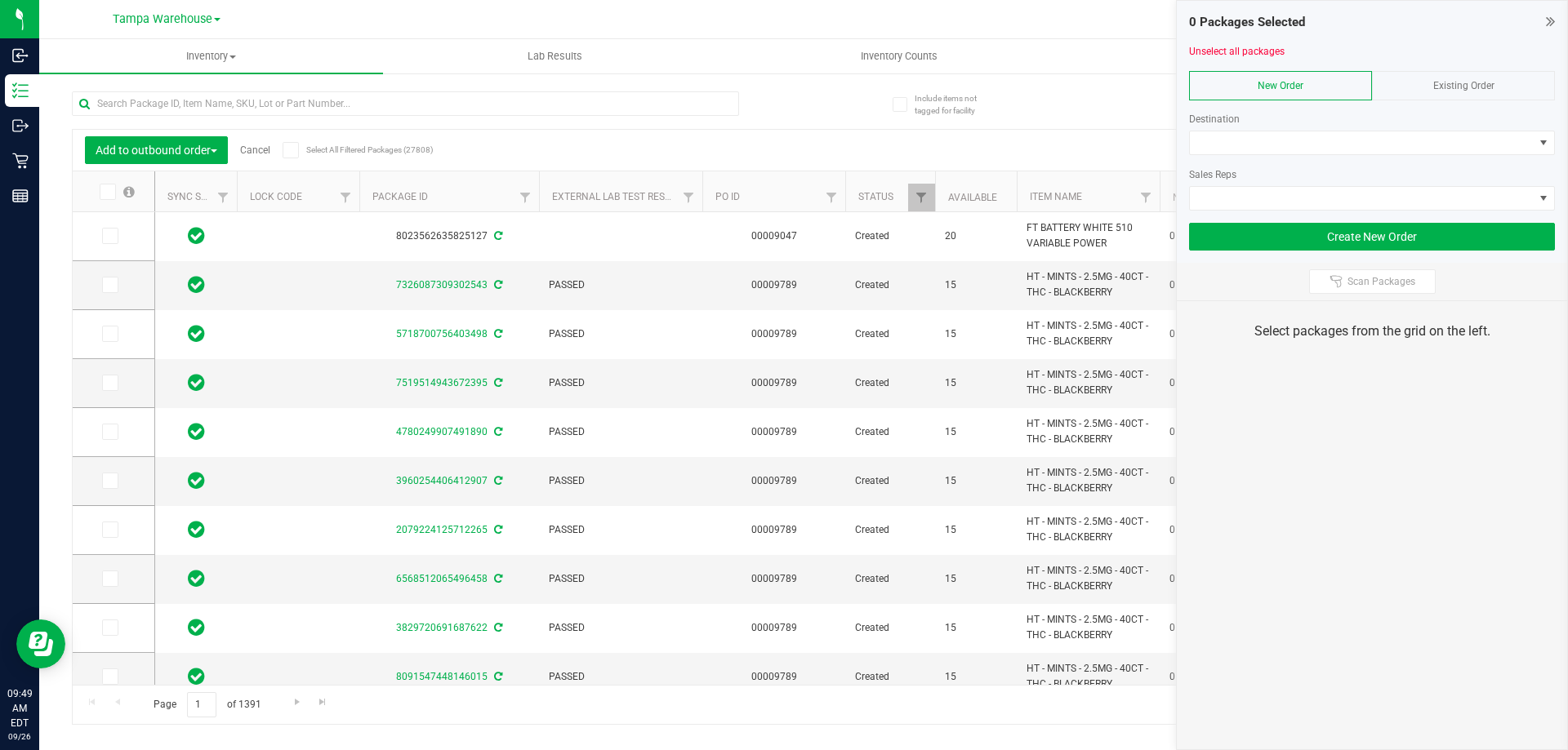
click at [1220, 128] on div "Destination Sales Reps" at bounding box center [1371, 155] width 365 height 111
click at [1255, 147] on span at bounding box center [1361, 142] width 344 height 22
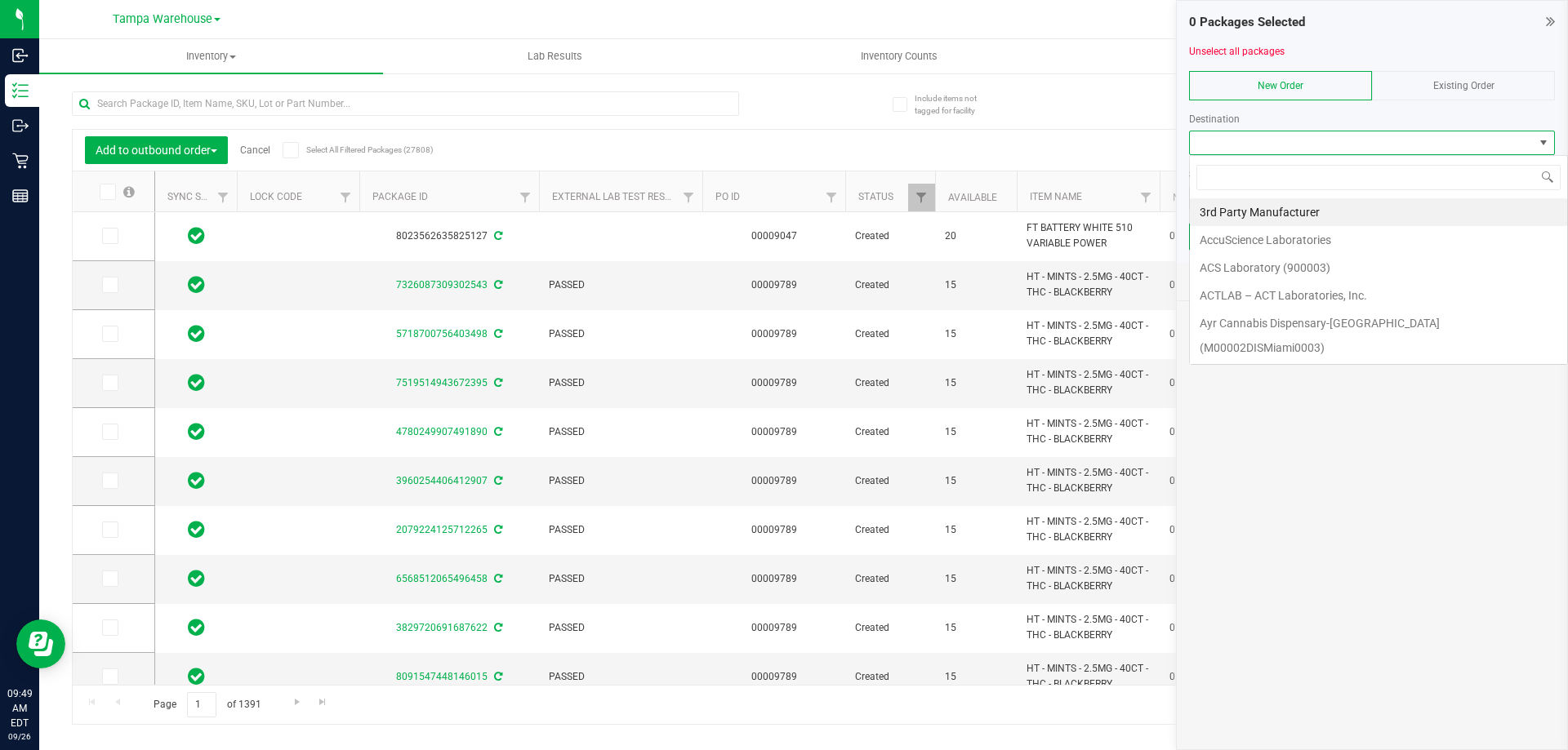
scroll to position [24, 365]
type input "LAKE"
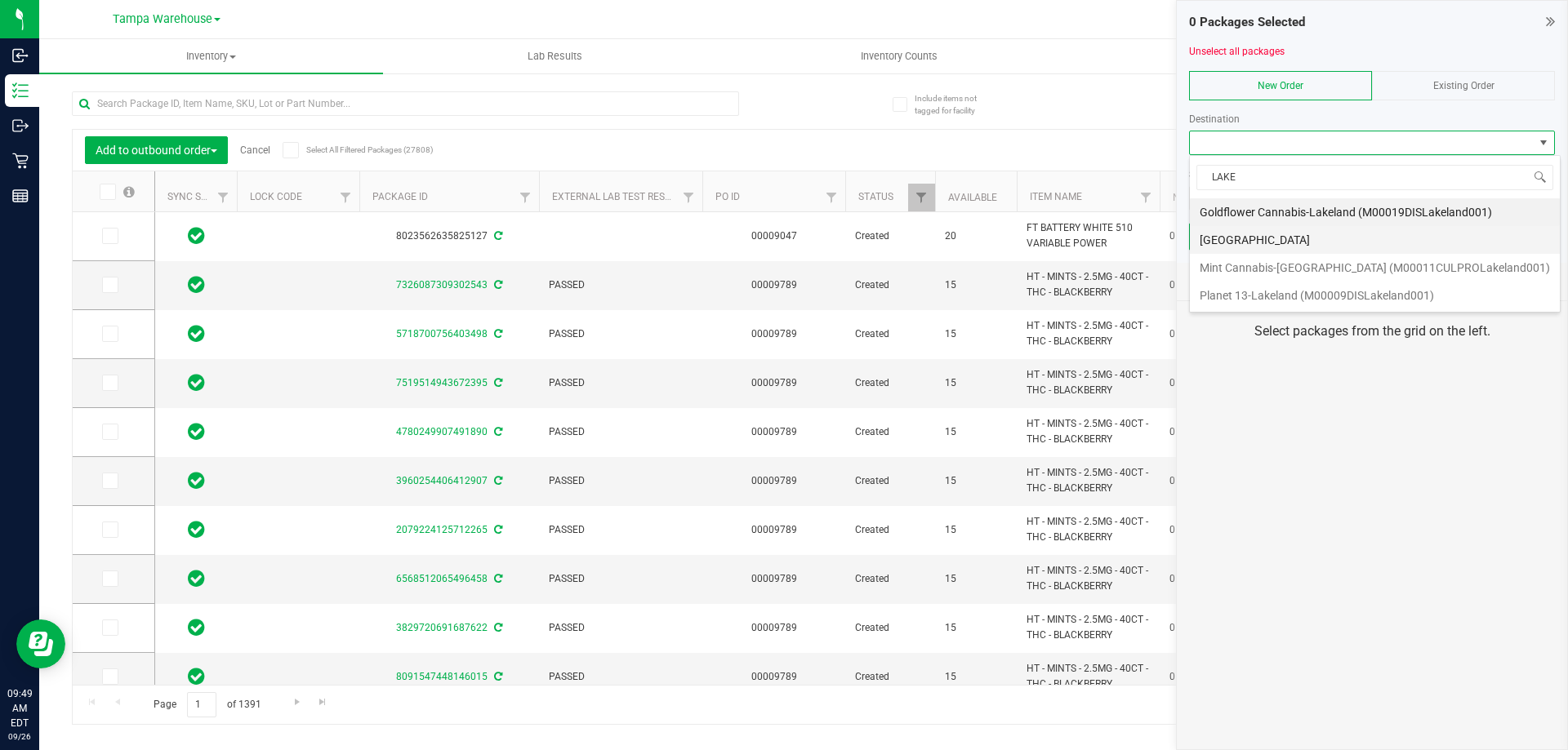
click at [1258, 234] on li "Lakeland WC" at bounding box center [1375, 240] width 370 height 27
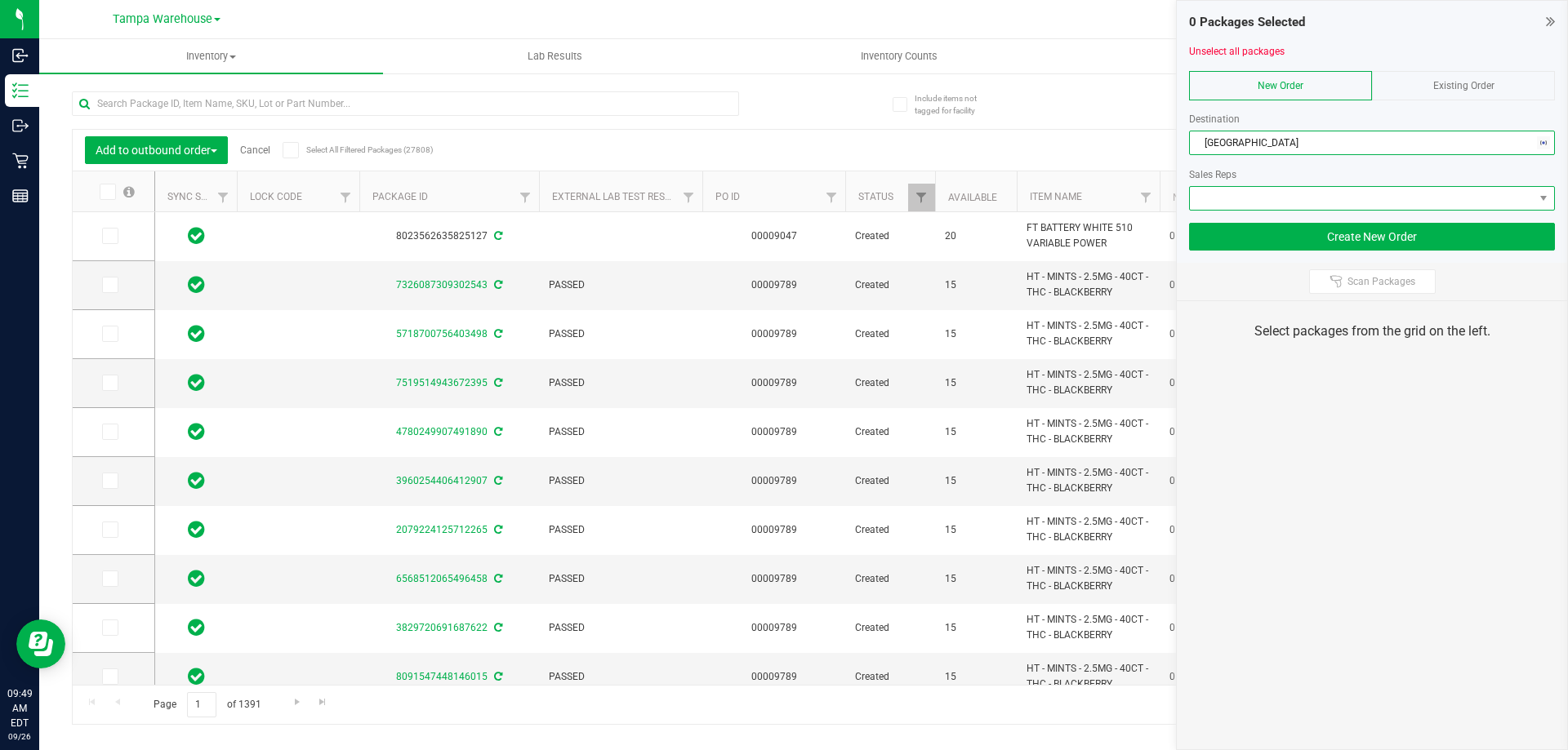
click at [1266, 204] on span at bounding box center [1361, 198] width 344 height 22
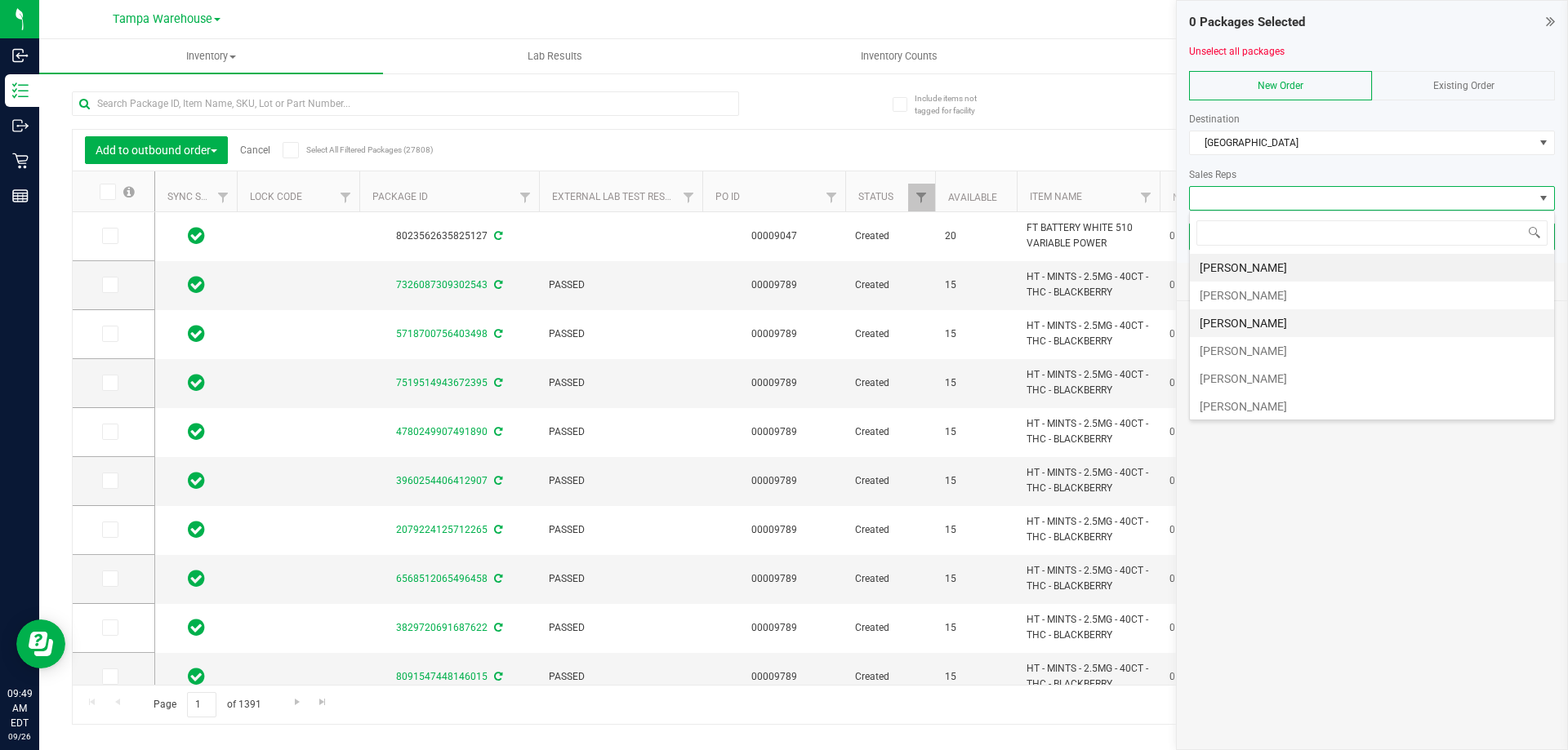
scroll to position [82, 0]
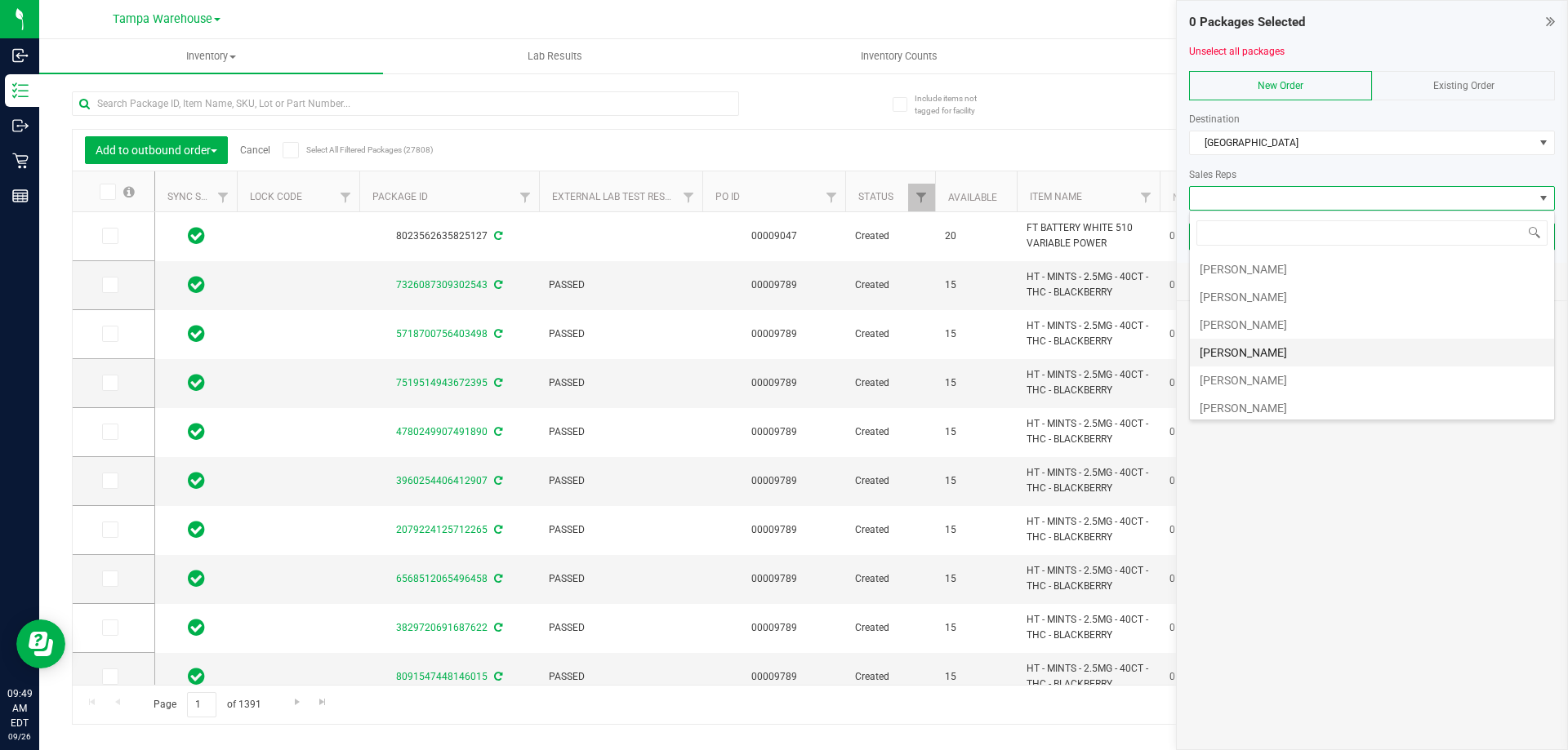
click at [1291, 346] on li "Sydney Maileoi" at bounding box center [1372, 353] width 364 height 27
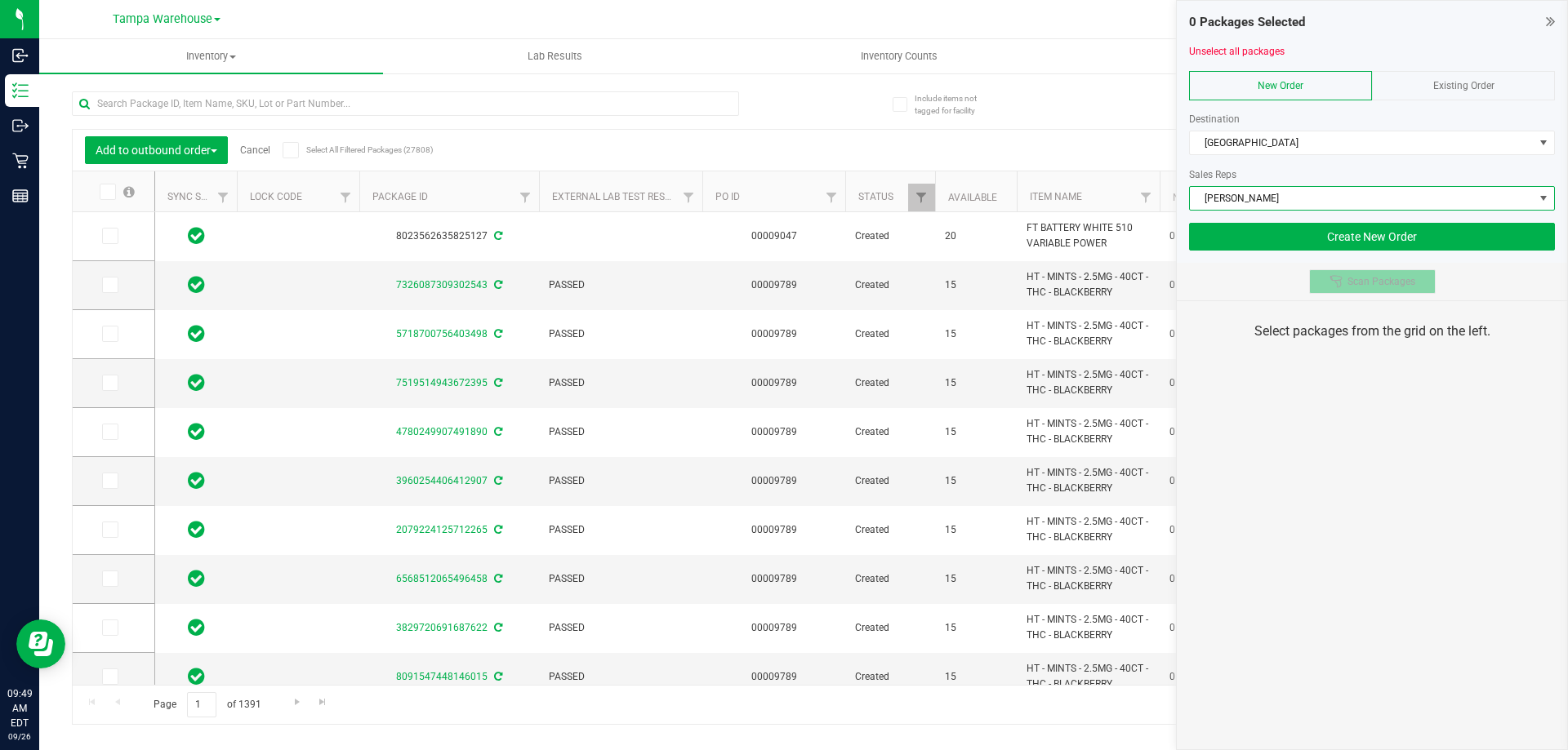
click at [1360, 287] on span "Scan Packages" at bounding box center [1382, 281] width 68 height 13
click at [1370, 418] on div "0 Packages Selected Unselect all packages New Order Existing Order Destination …" at bounding box center [1372, 375] width 392 height 750
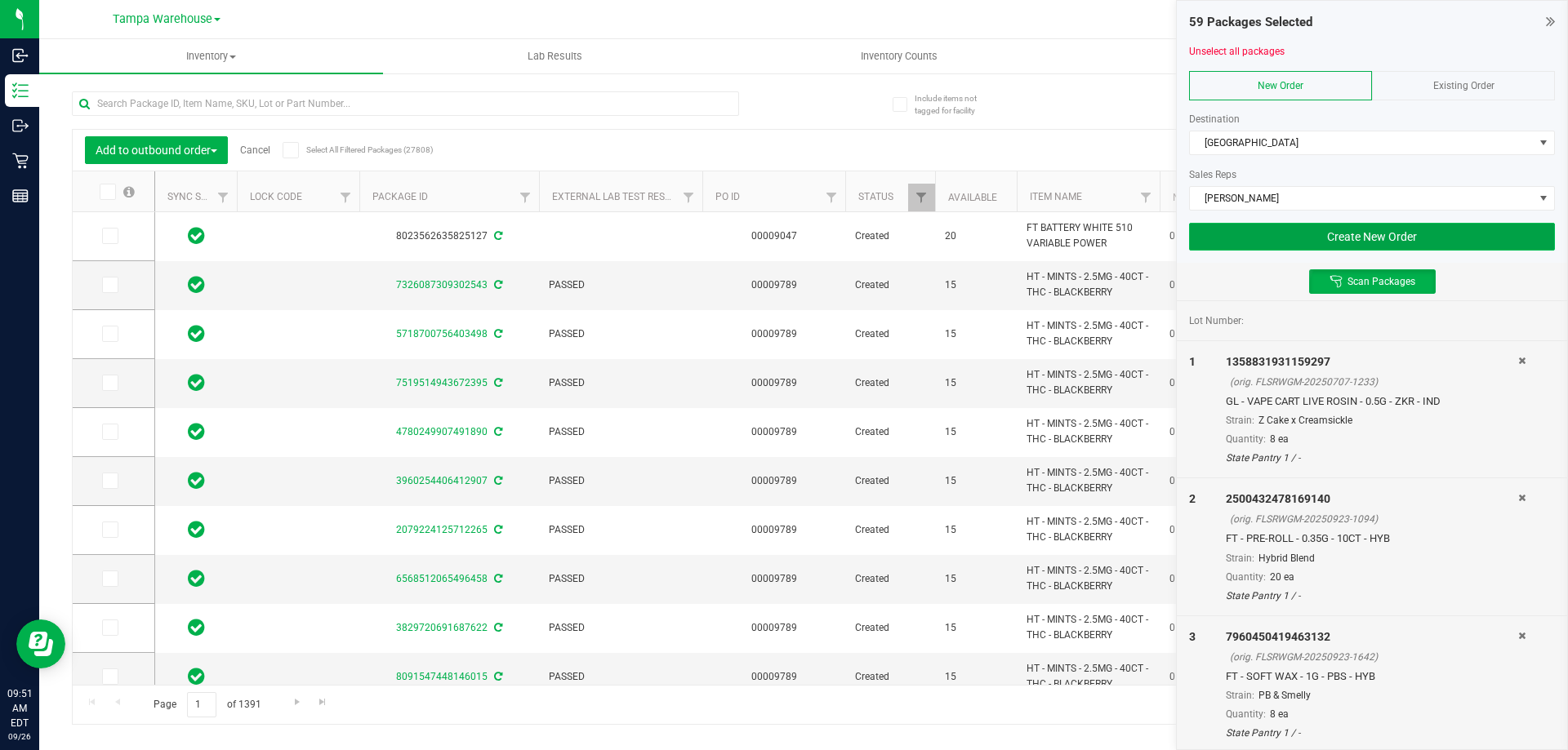
click at [1268, 237] on button "Create New Order" at bounding box center [1371, 237] width 365 height 27
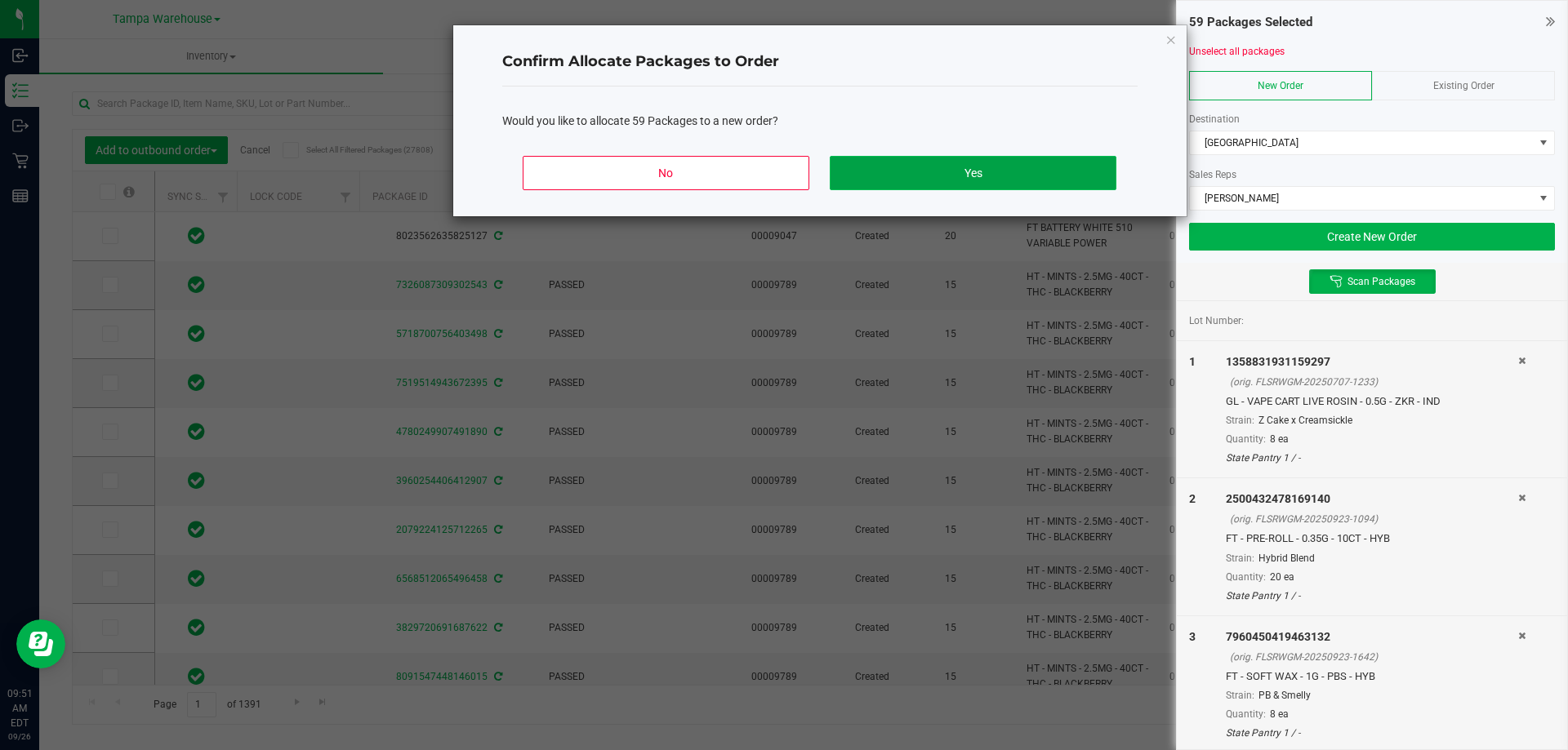
click at [1003, 166] on button "Yes" at bounding box center [973, 172] width 286 height 34
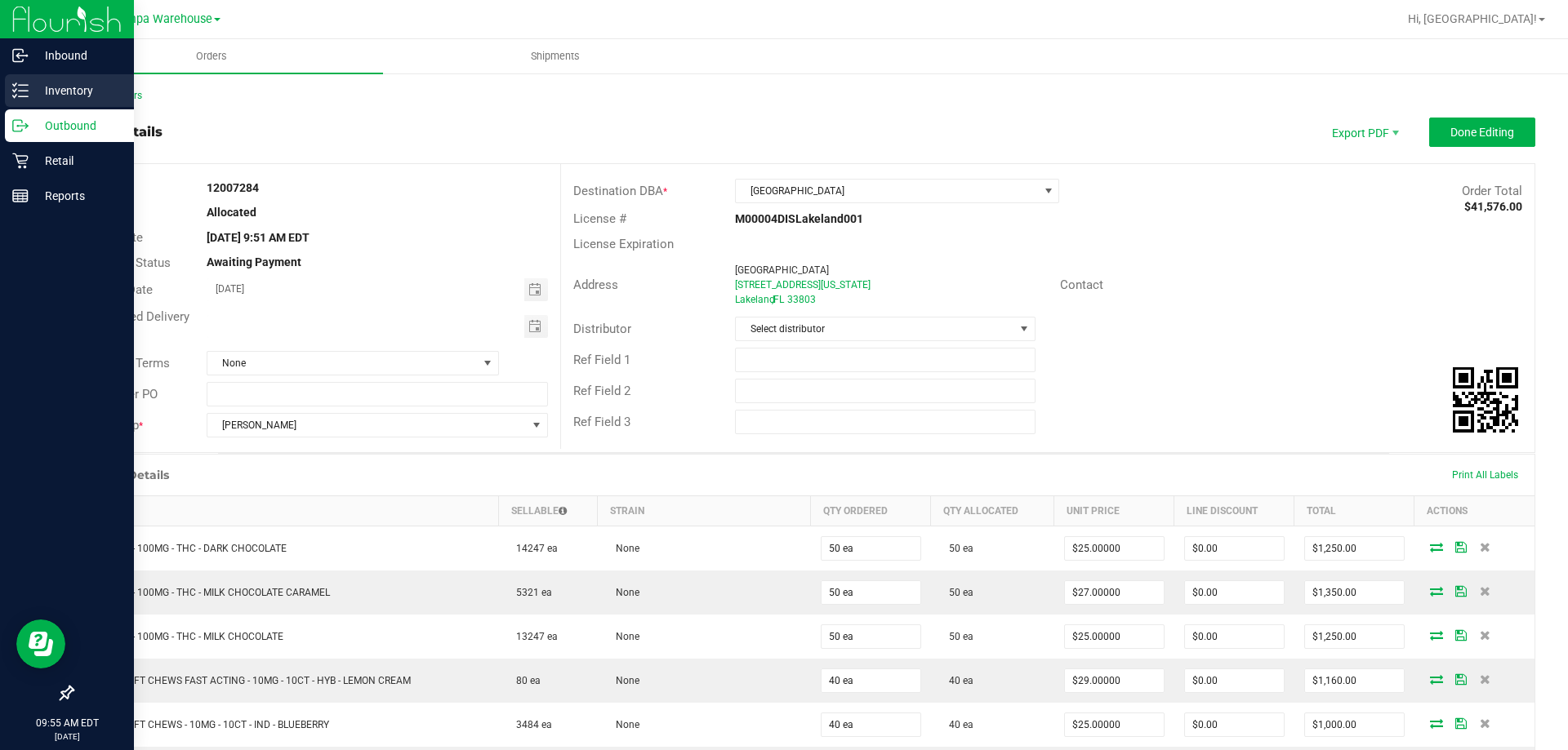
click at [27, 88] on icon at bounding box center [20, 91] width 17 height 17
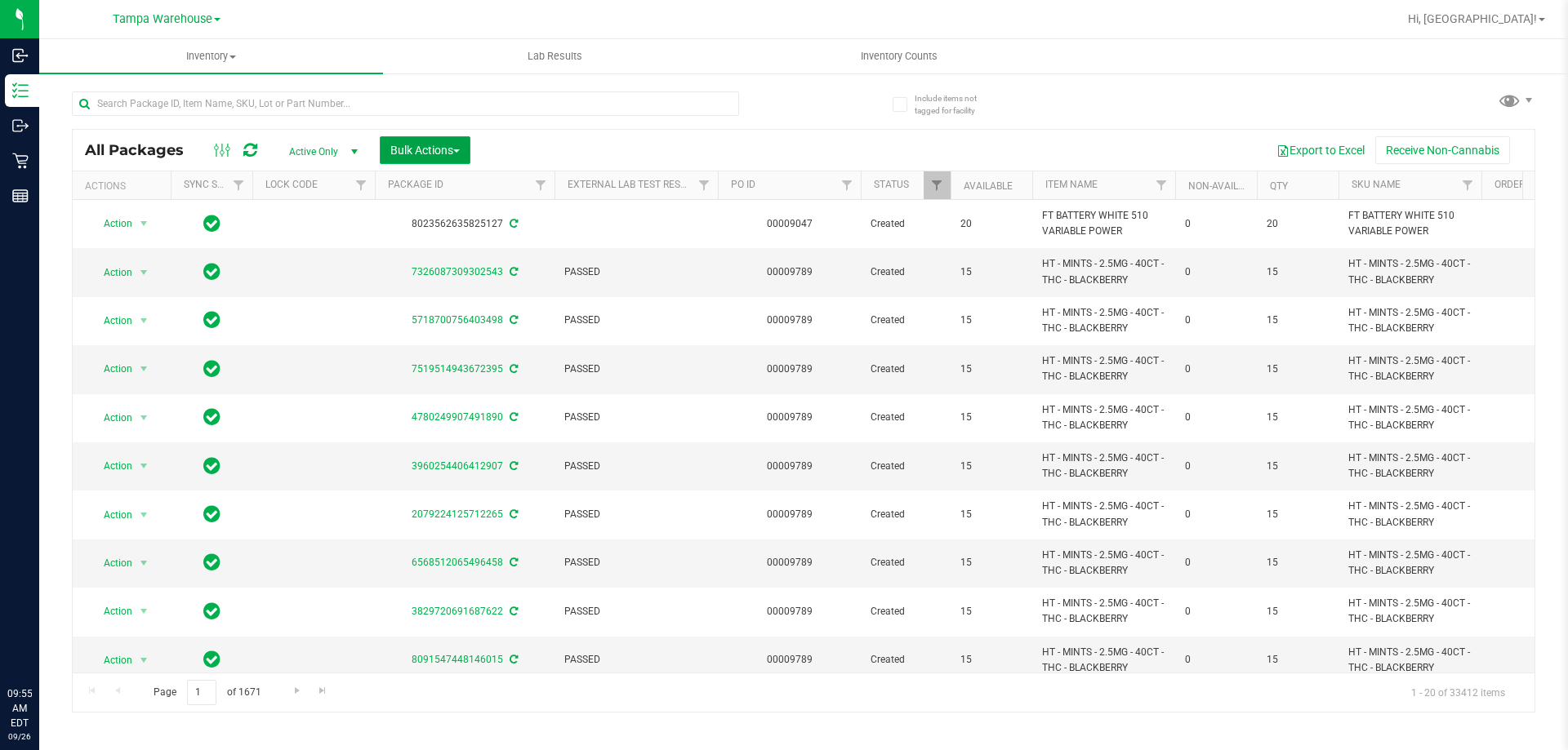
click at [445, 138] on button "Bulk Actions" at bounding box center [425, 150] width 91 height 27
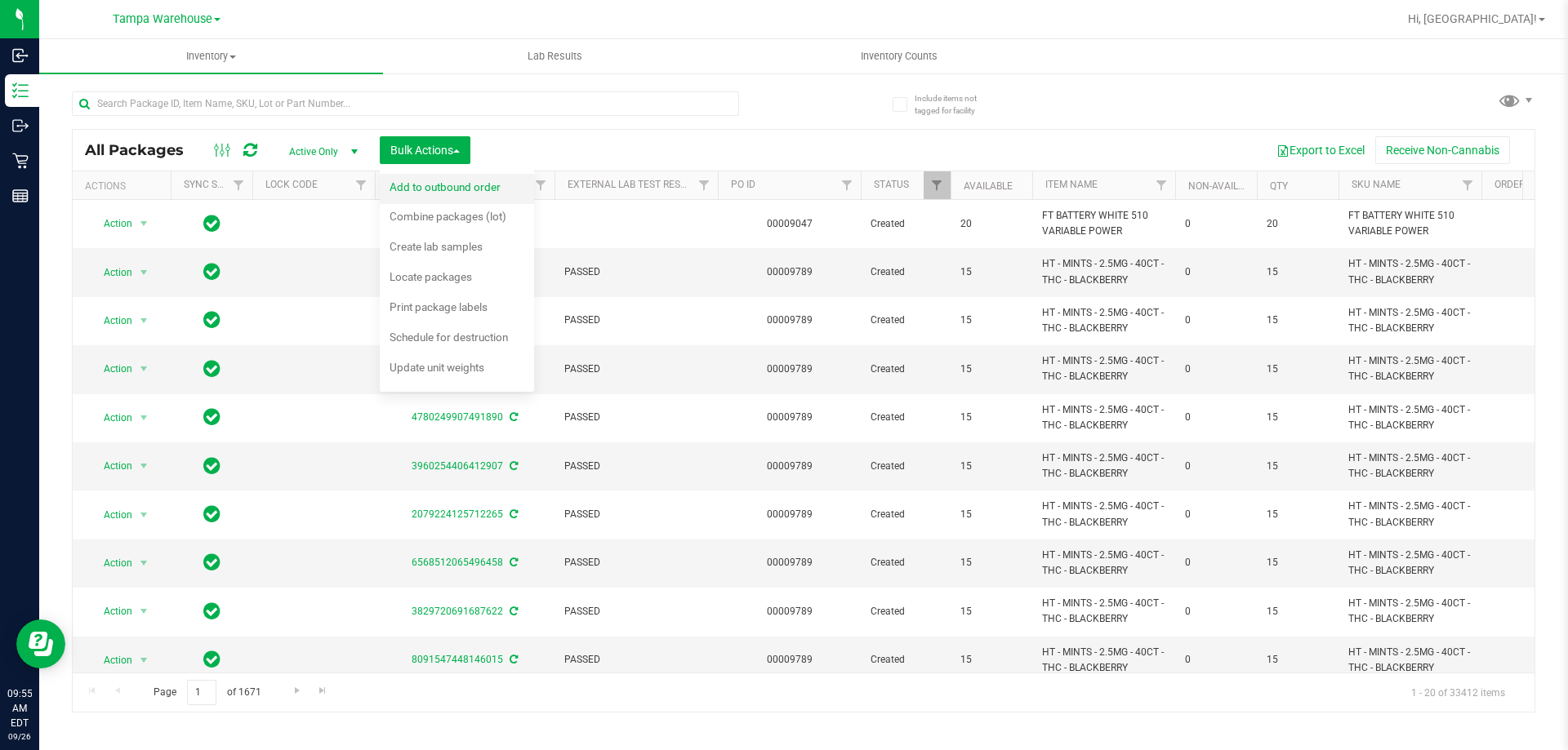
click at [452, 176] on div "Add to outbound order" at bounding box center [456, 189] width 134 height 26
